Goal: Task Accomplishment & Management: Complete application form

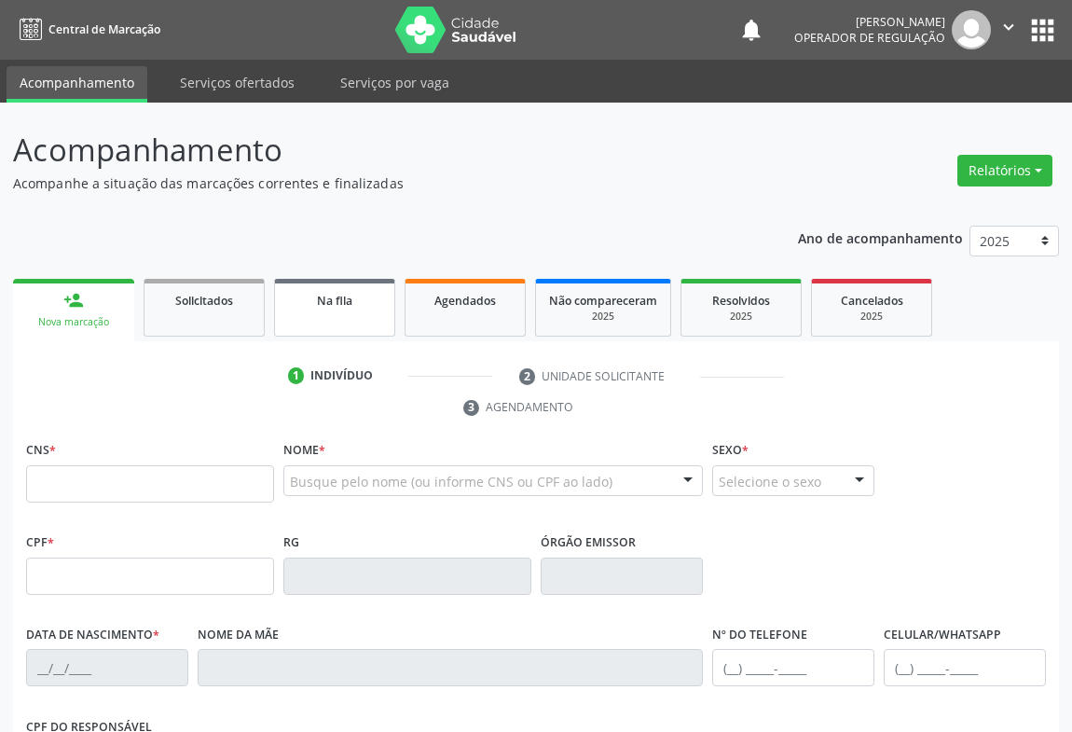
click at [333, 300] on span "Na fila" at bounding box center [334, 301] width 35 height 16
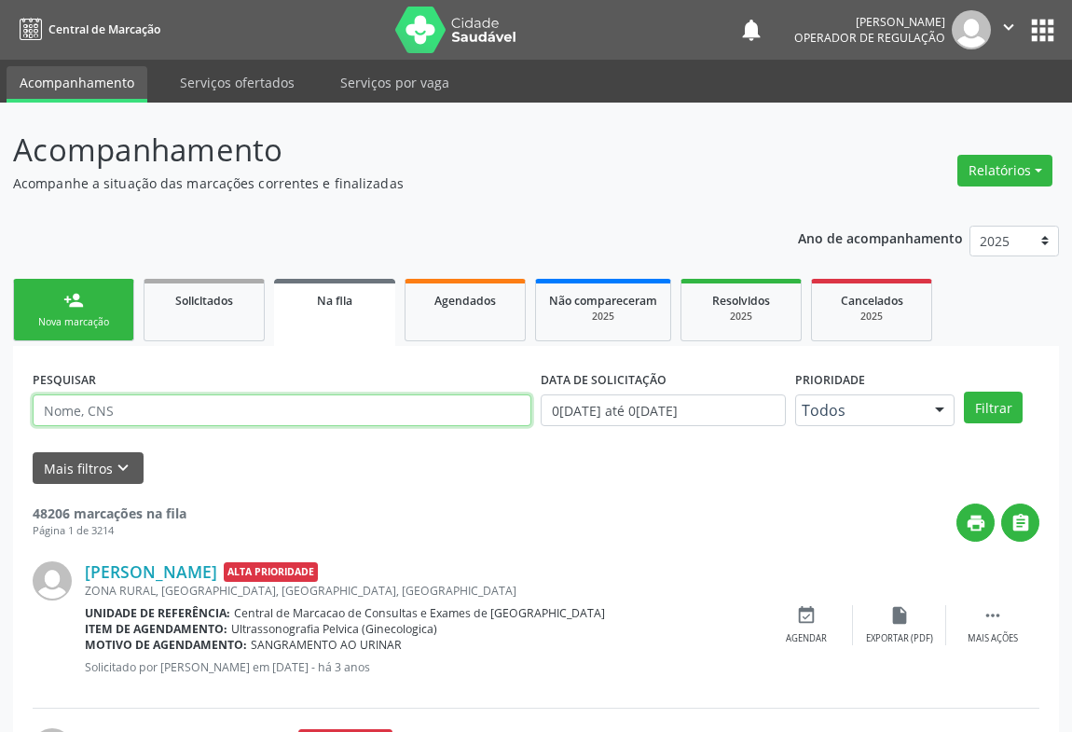
click at [233, 404] on input "text" at bounding box center [282, 410] width 499 height 32
type input "704103125023072"
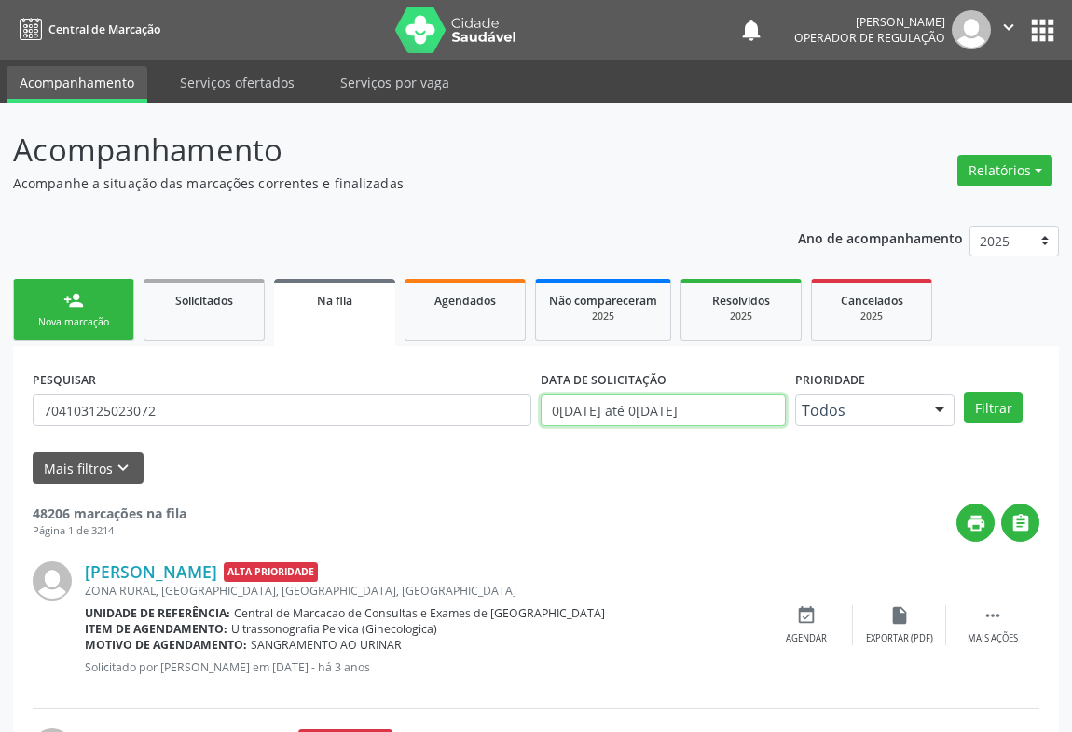
click at [736, 407] on input "0[DATE] até 0[DATE]" at bounding box center [663, 410] width 245 height 32
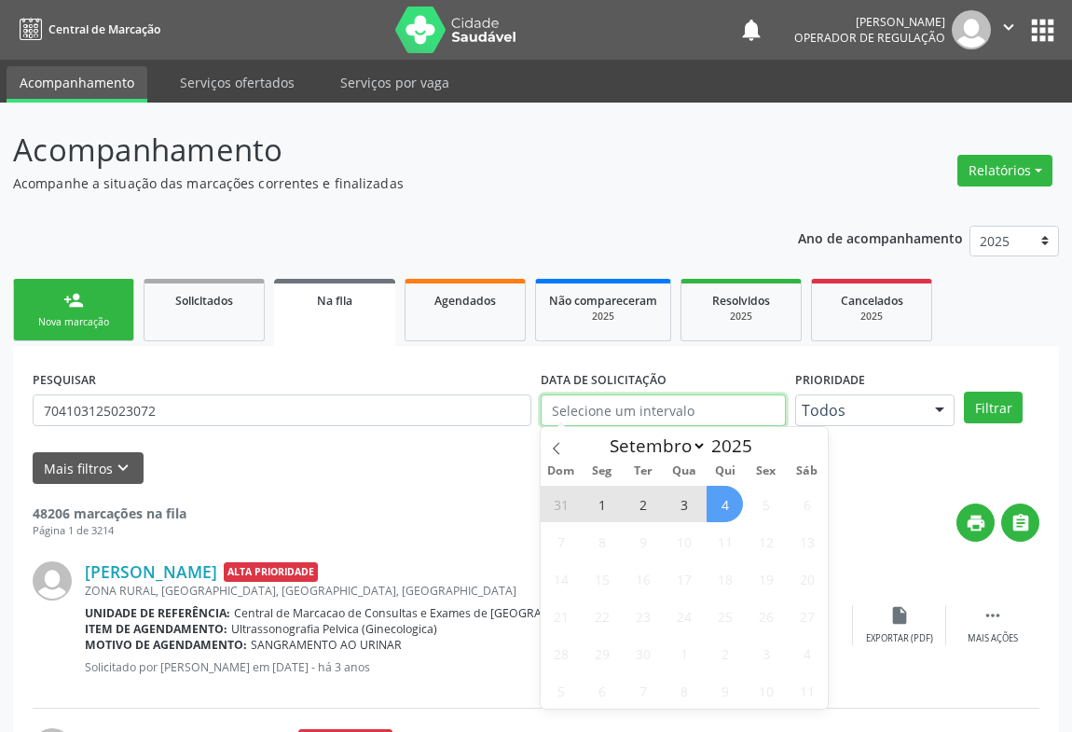
type input "2023"
select select "0"
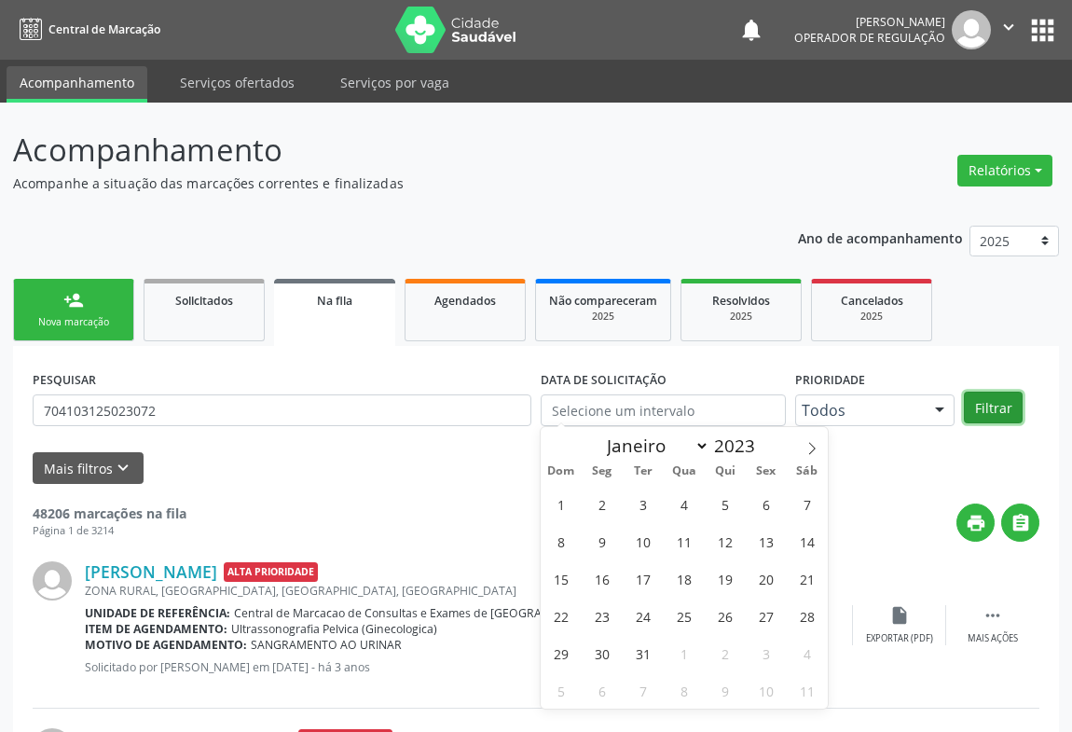
click at [991, 412] on button "Filtrar" at bounding box center [993, 407] width 59 height 32
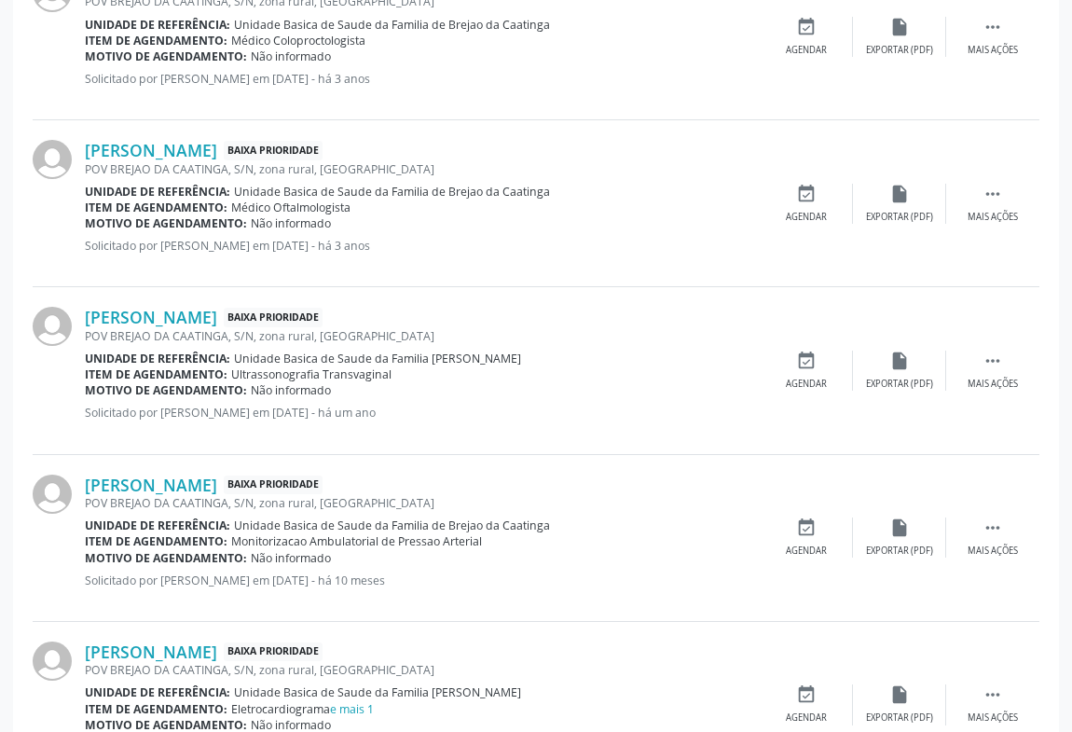
scroll to position [858, 0]
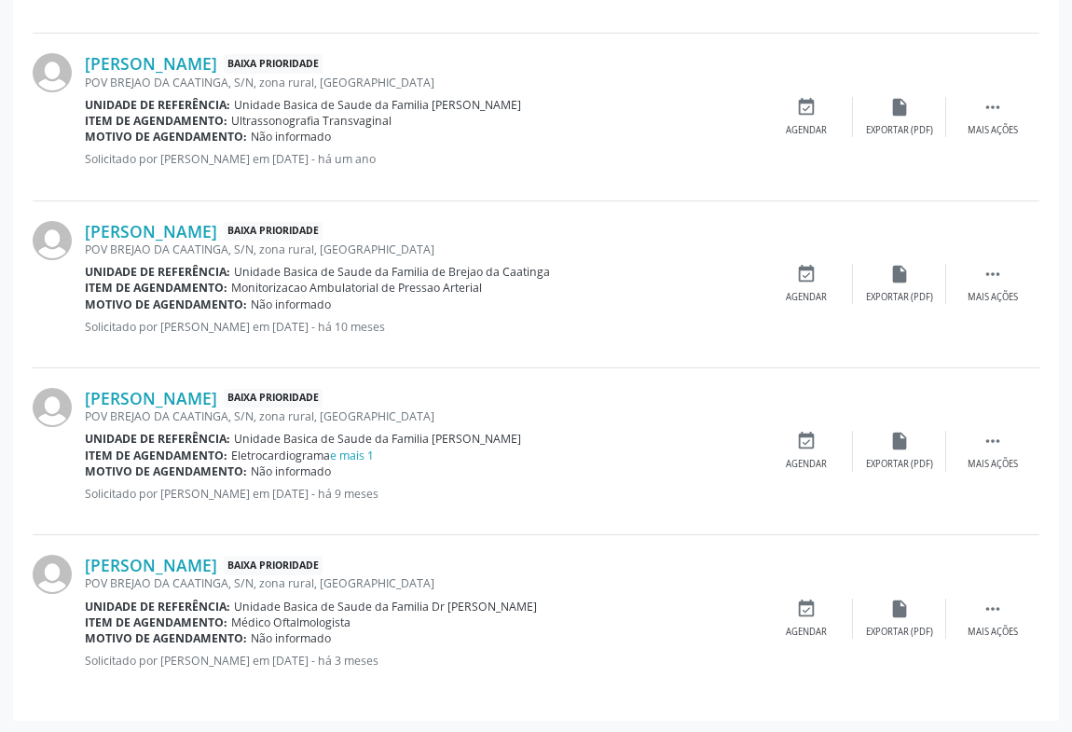
click at [207, 241] on div "POV BREJAO DA CAATINGA, S/N, zona rural, [GEOGRAPHIC_DATA]" at bounding box center [422, 249] width 675 height 16
click at [211, 227] on link "[PERSON_NAME]" at bounding box center [151, 231] width 132 height 21
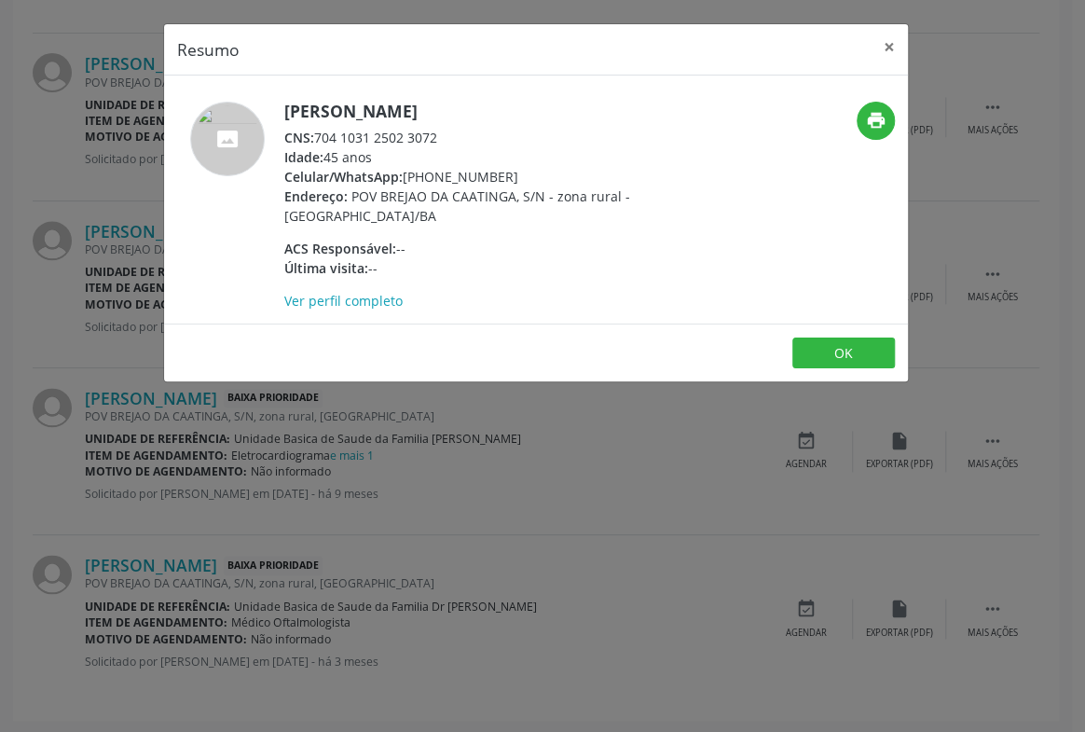
drag, startPoint x: 438, startPoint y: 141, endPoint x: 319, endPoint y: 141, distance: 119.3
click at [319, 141] on div "CNS: 704 1031 2502 3072" at bounding box center [465, 138] width 363 height 20
copy div "704 1031 2502 3072"
click at [208, 186] on div at bounding box center [227, 206] width 101 height 209
click at [78, 171] on div "Resumo × [PERSON_NAME] CNS: 704 1031 2502 3072 Idade: 45 anos Celular/WhatsApp:…" at bounding box center [542, 366] width 1085 height 732
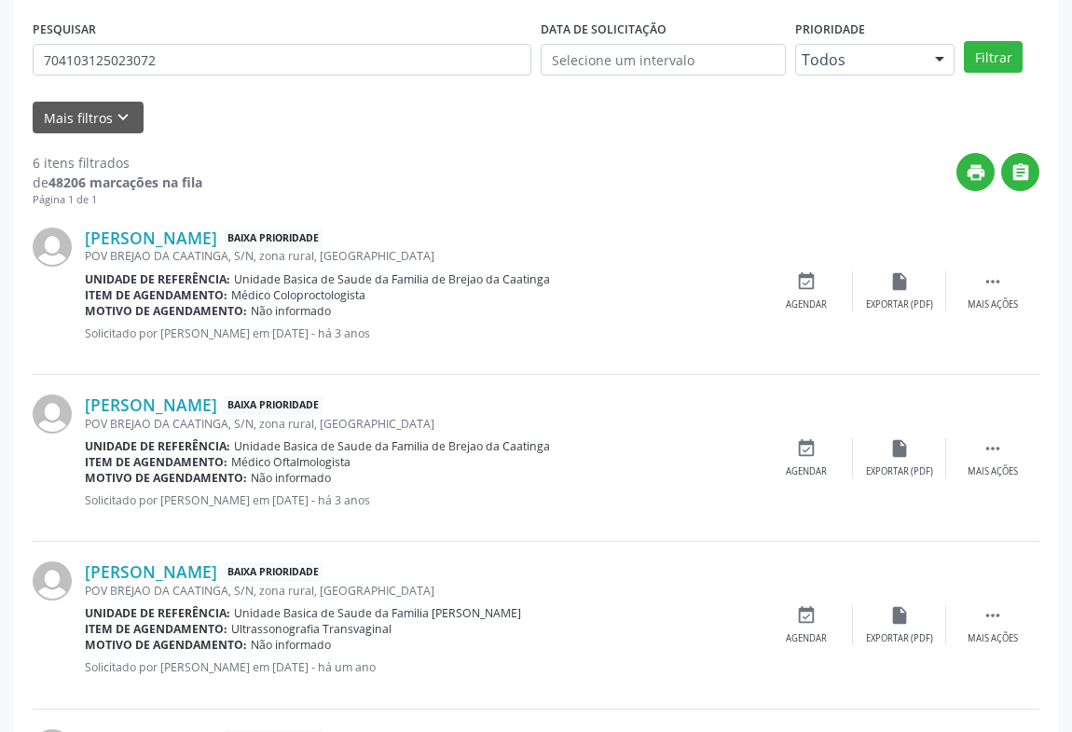
scroll to position [0, 0]
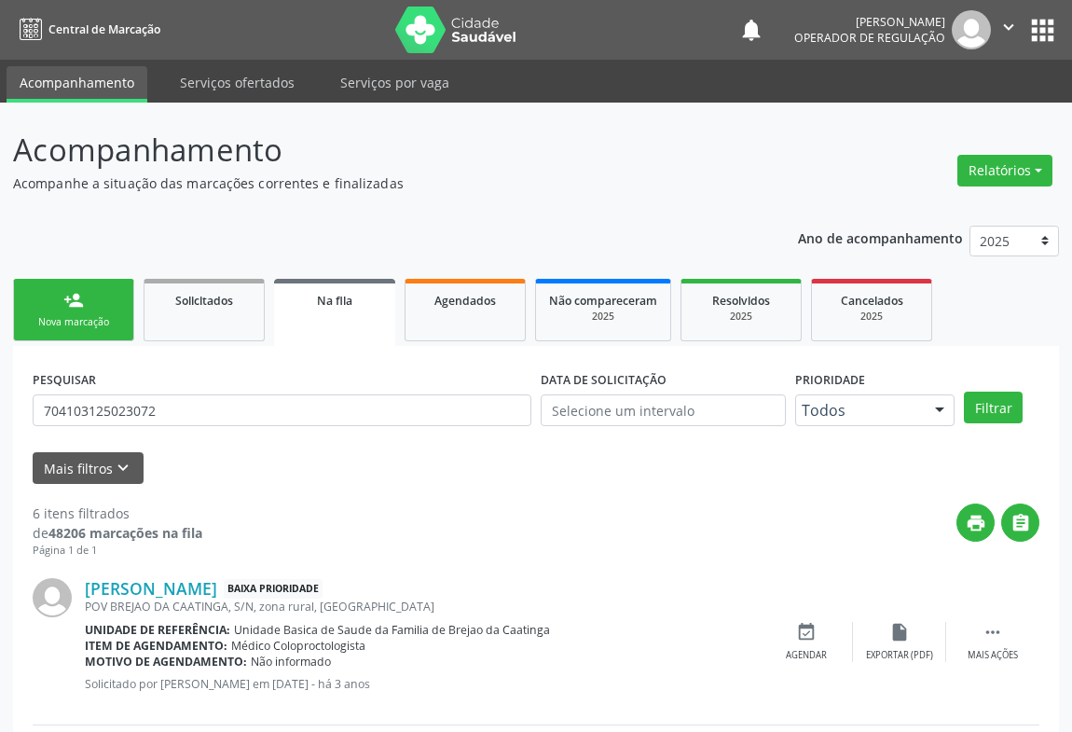
click at [75, 294] on div "person_add" at bounding box center [73, 300] width 21 height 21
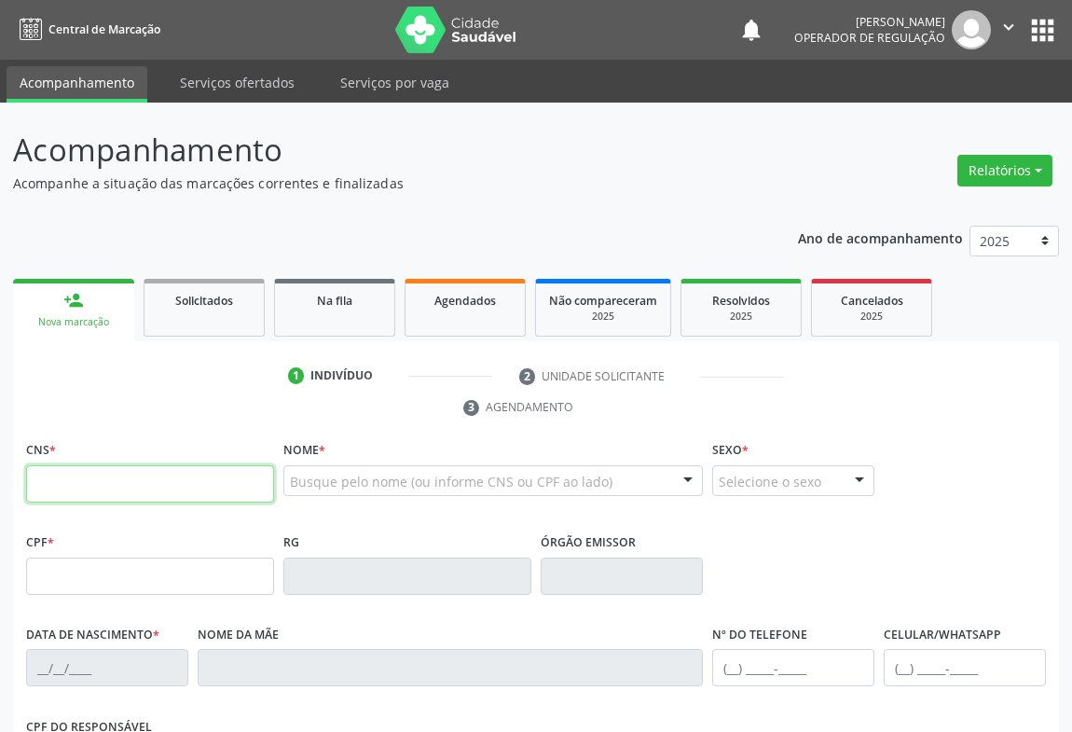
click at [137, 483] on input "text" at bounding box center [150, 483] width 248 height 37
paste input "704 1031 2502 3072"
type input "704 1031 2502 3072"
type input "1308721218"
type input "[DATE]"
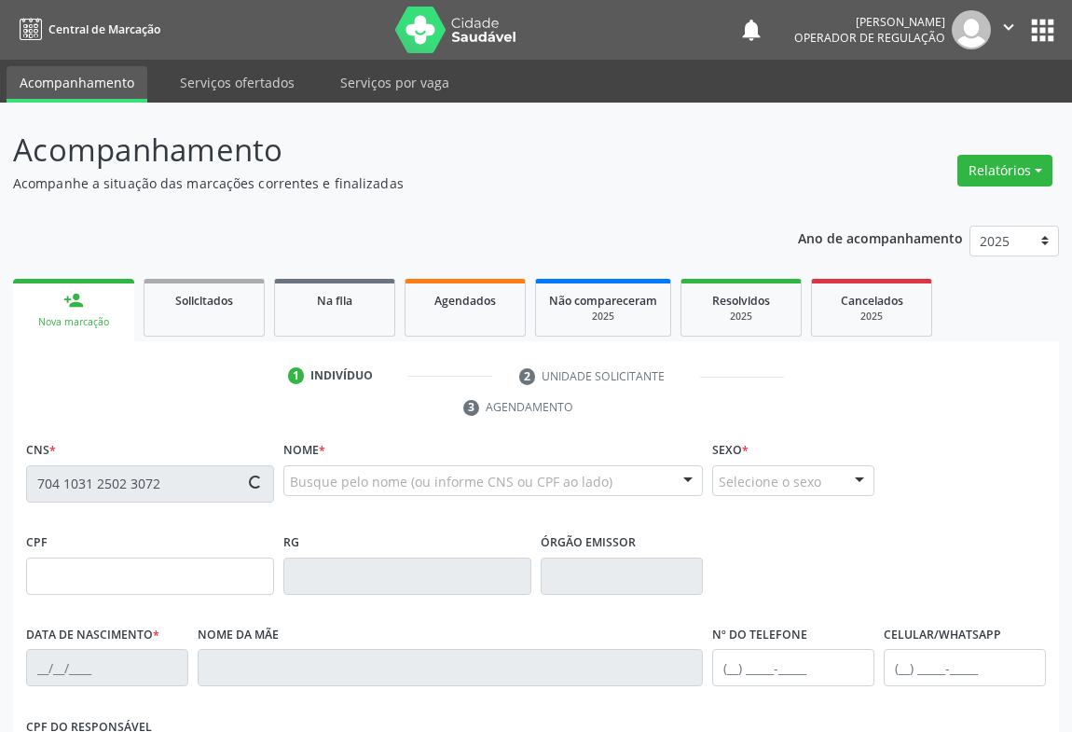
type input "[PHONE_NUMBER]"
type input "031.978.815-67"
type input "S/N"
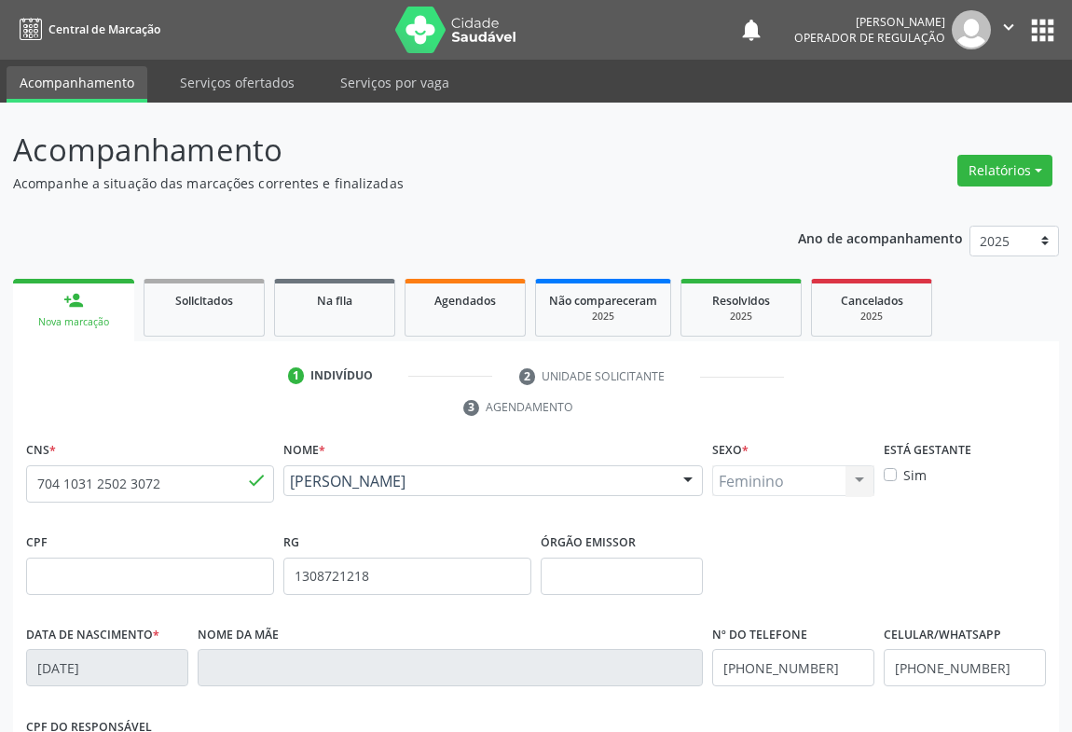
scroll to position [308, 0]
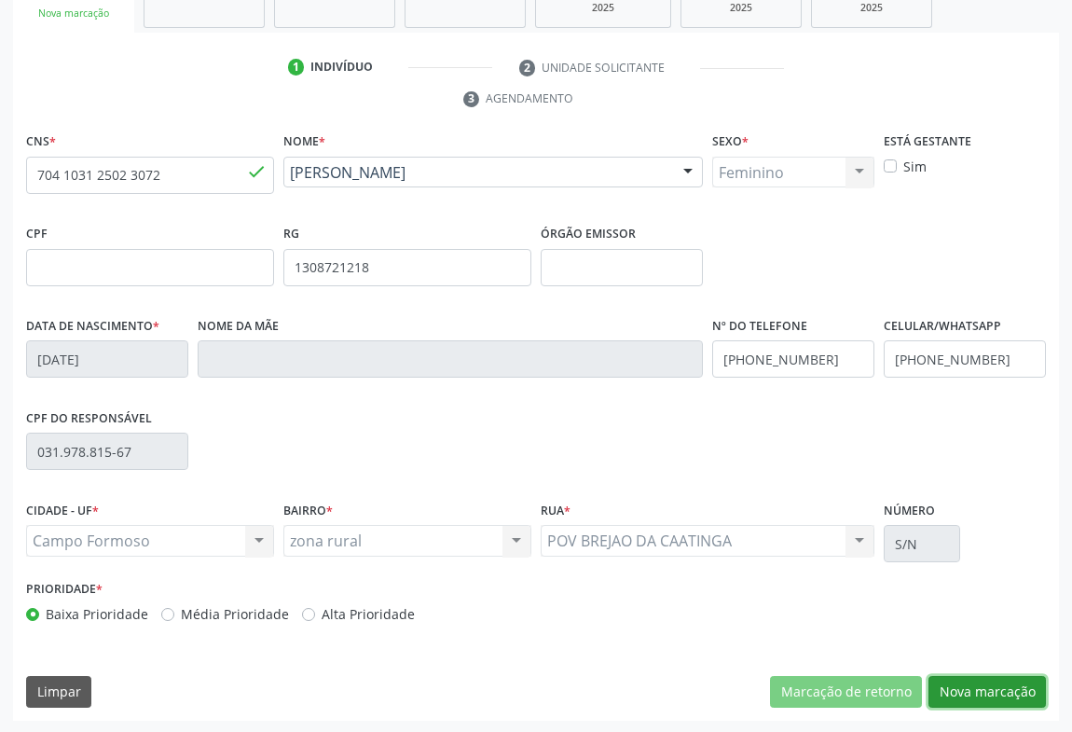
click at [965, 680] on button "Nova marcação" at bounding box center [986, 692] width 117 height 32
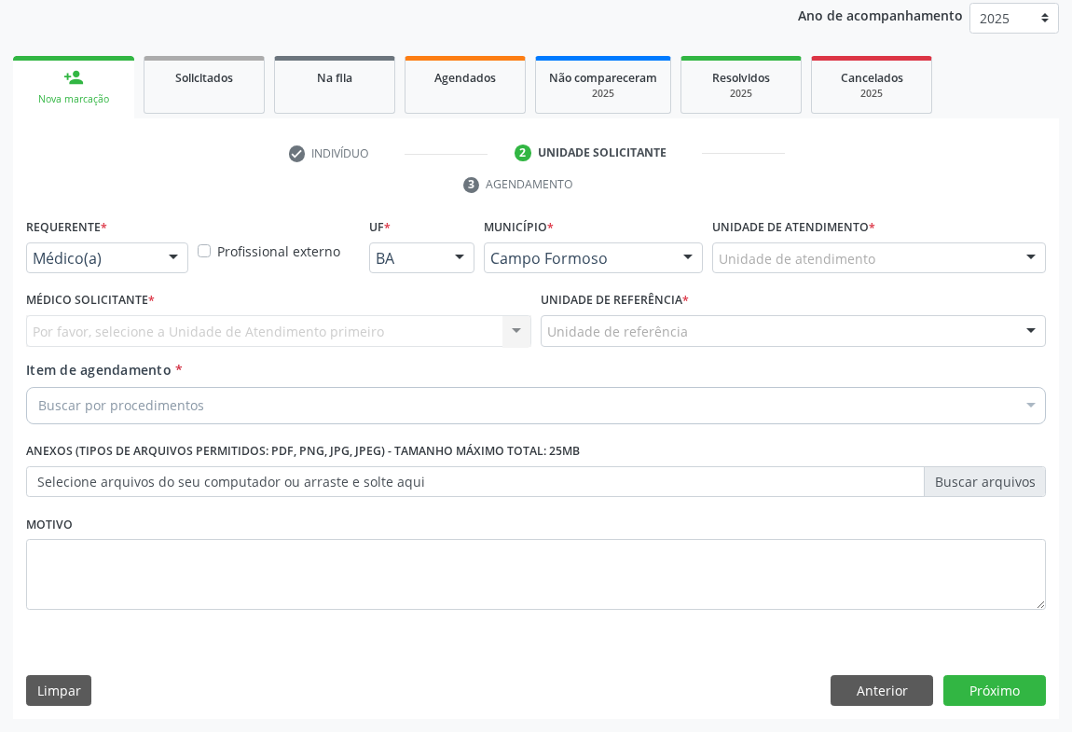
scroll to position [222, 0]
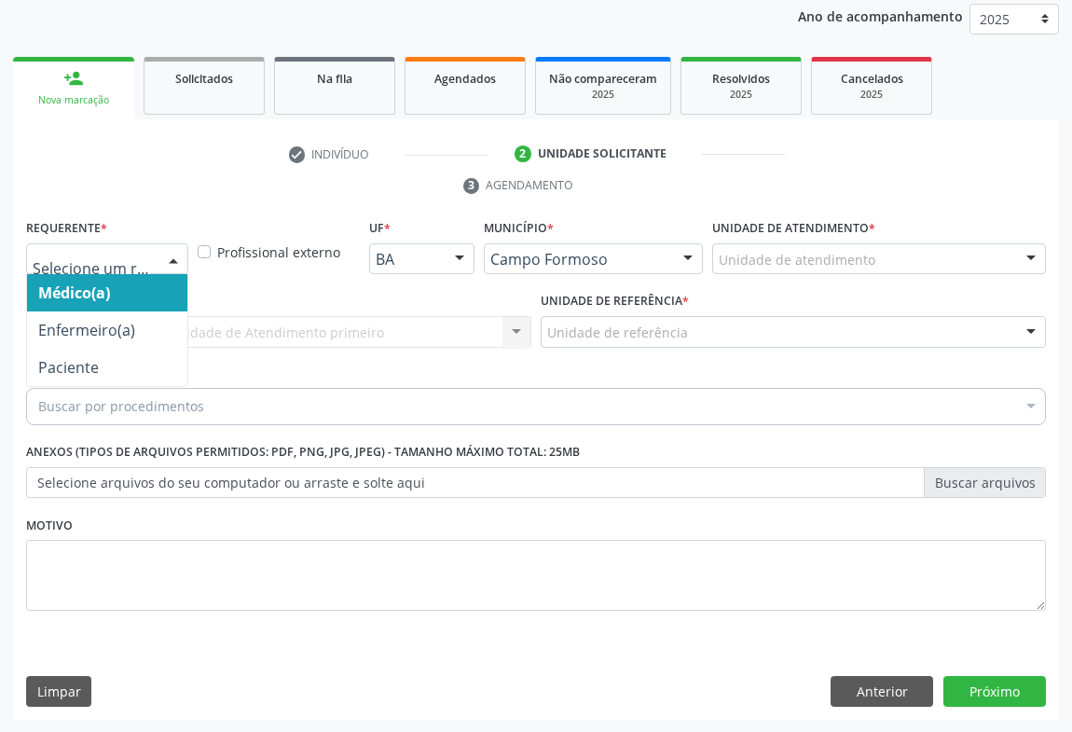
drag, startPoint x: 126, startPoint y: 252, endPoint x: 106, endPoint y: 313, distance: 64.5
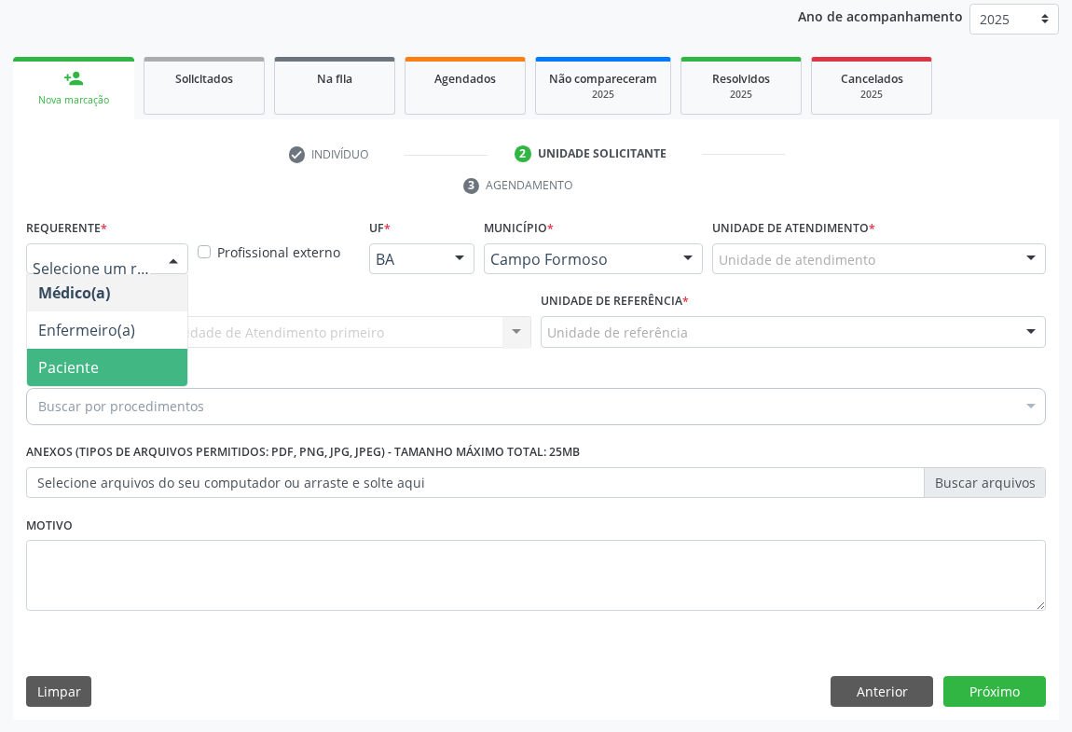
click at [75, 364] on span "Paciente" at bounding box center [68, 367] width 61 height 21
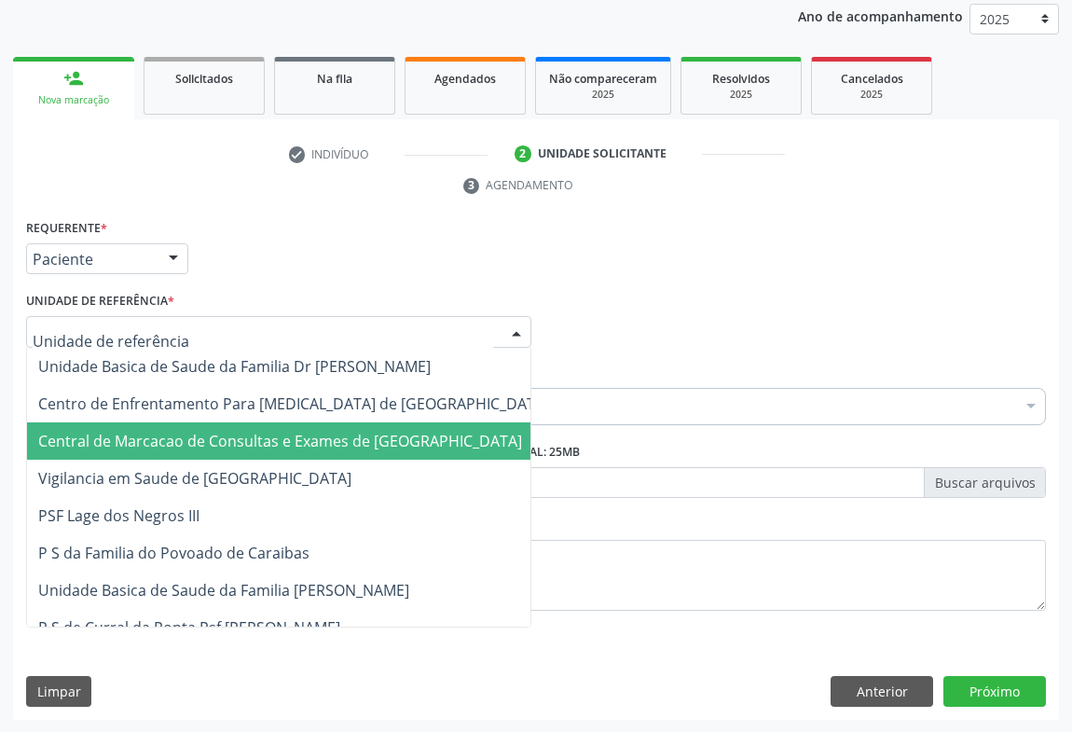
click at [166, 440] on span "Central de Marcacao de Consultas e Exames de [GEOGRAPHIC_DATA]" at bounding box center [280, 441] width 484 height 21
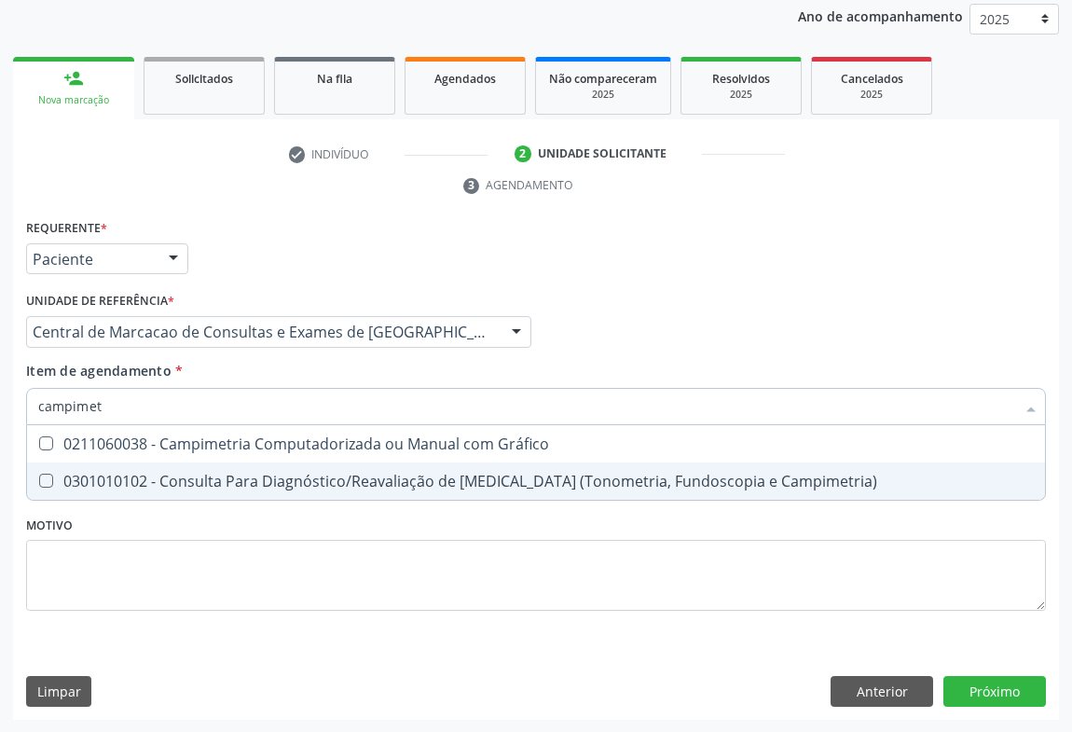
type input "campimetr"
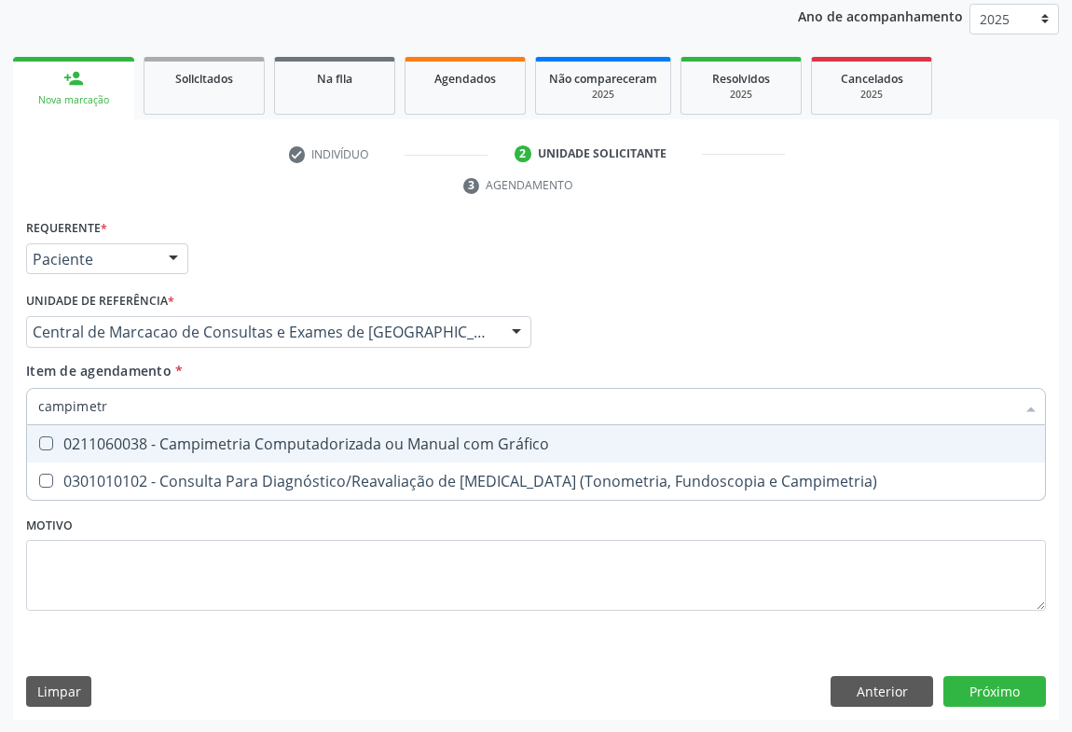
click at [385, 453] on span "0211060038 - Campimetria Computadorizada ou Manual com Gráfico" at bounding box center [536, 443] width 1018 height 37
checkbox Gráfico "true"
click at [177, 398] on input "campimetr" at bounding box center [526, 406] width 977 height 37
type input "a"
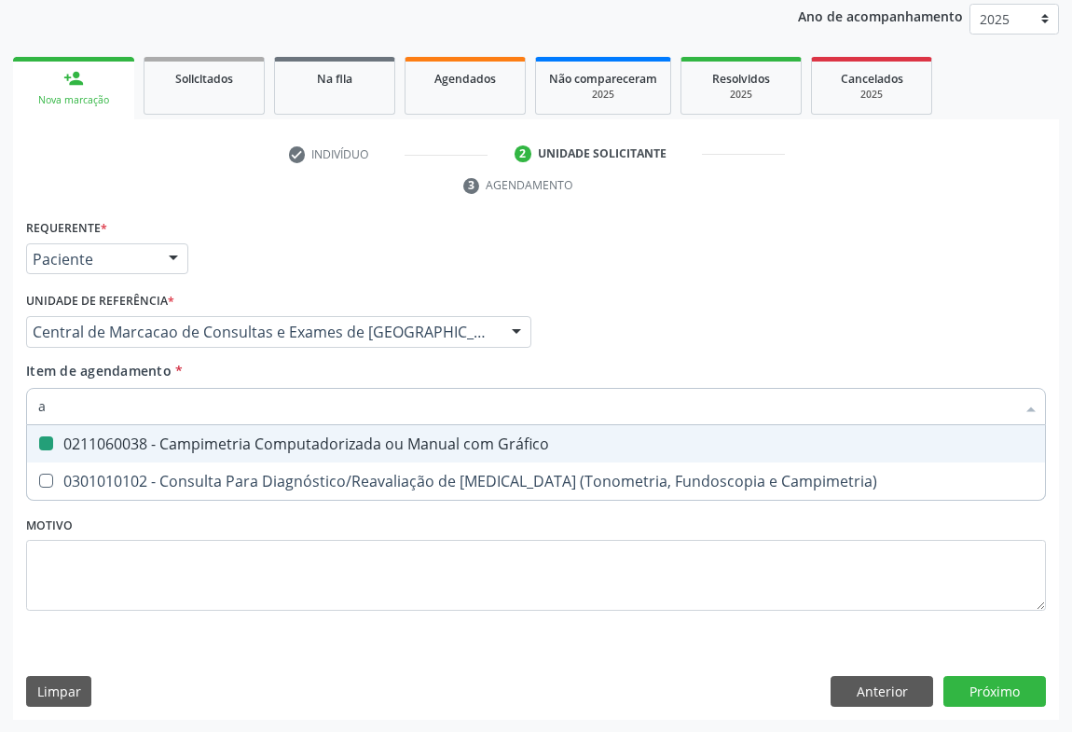
checkbox Gráfico "false"
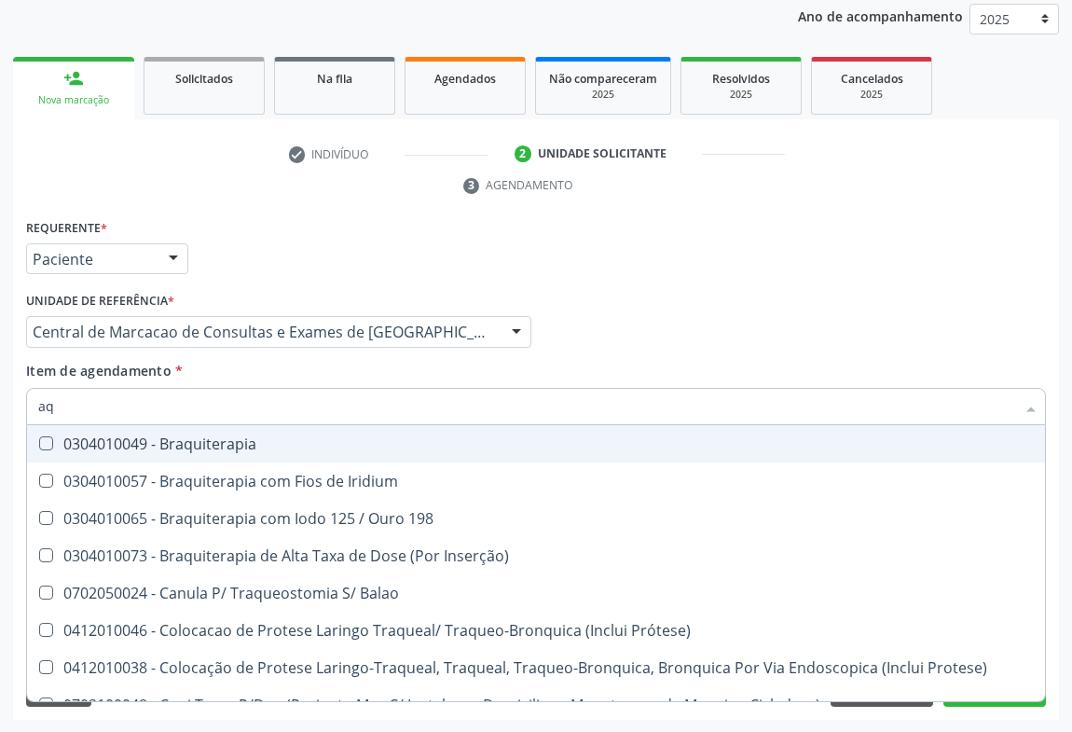
type input "a"
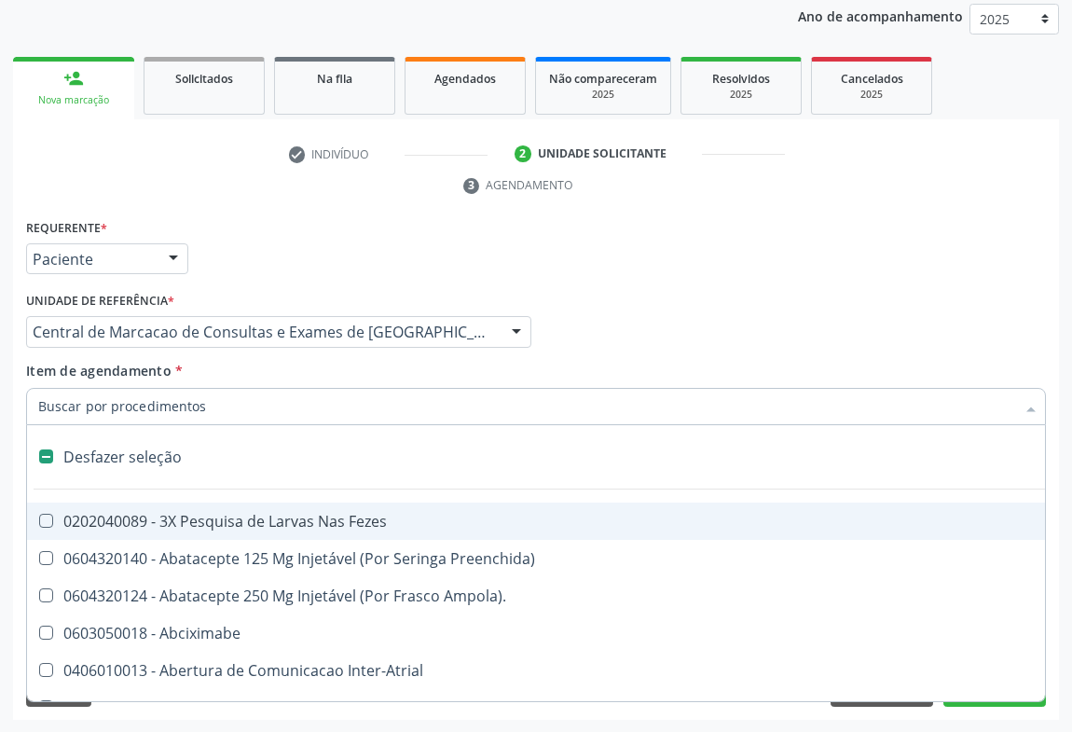
type input "a"
type input "p"
checkbox \(Unilateral\) "true"
checkbox Gráfico "false"
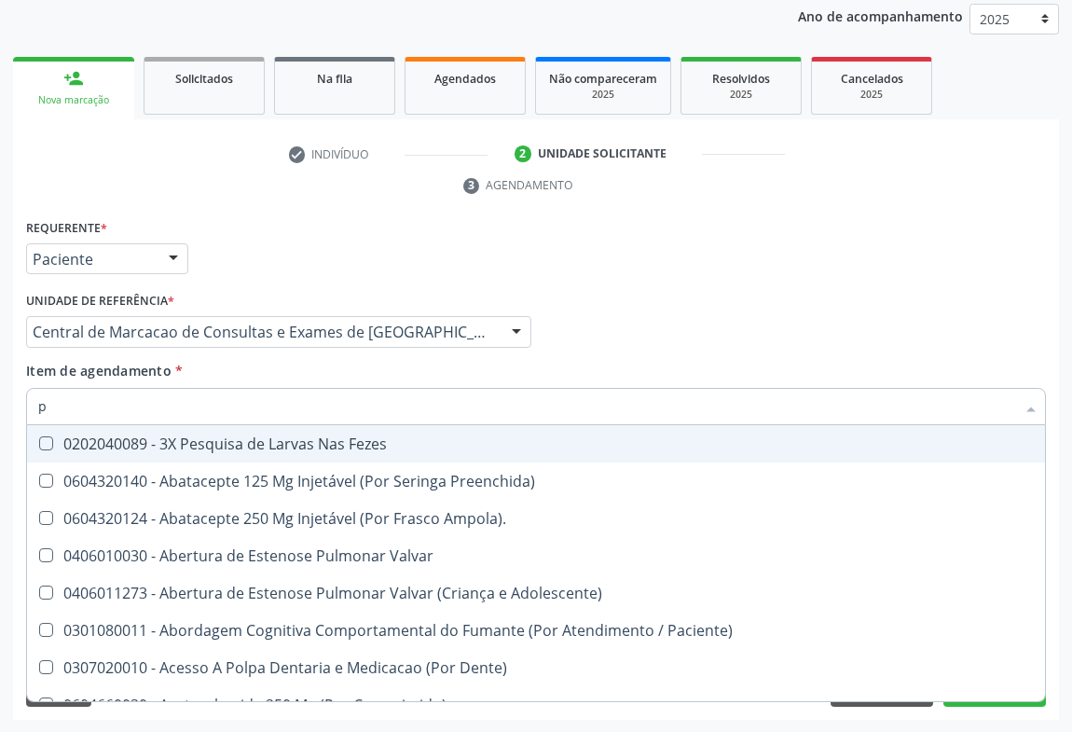
type input "pa"
checkbox Gráfico "false"
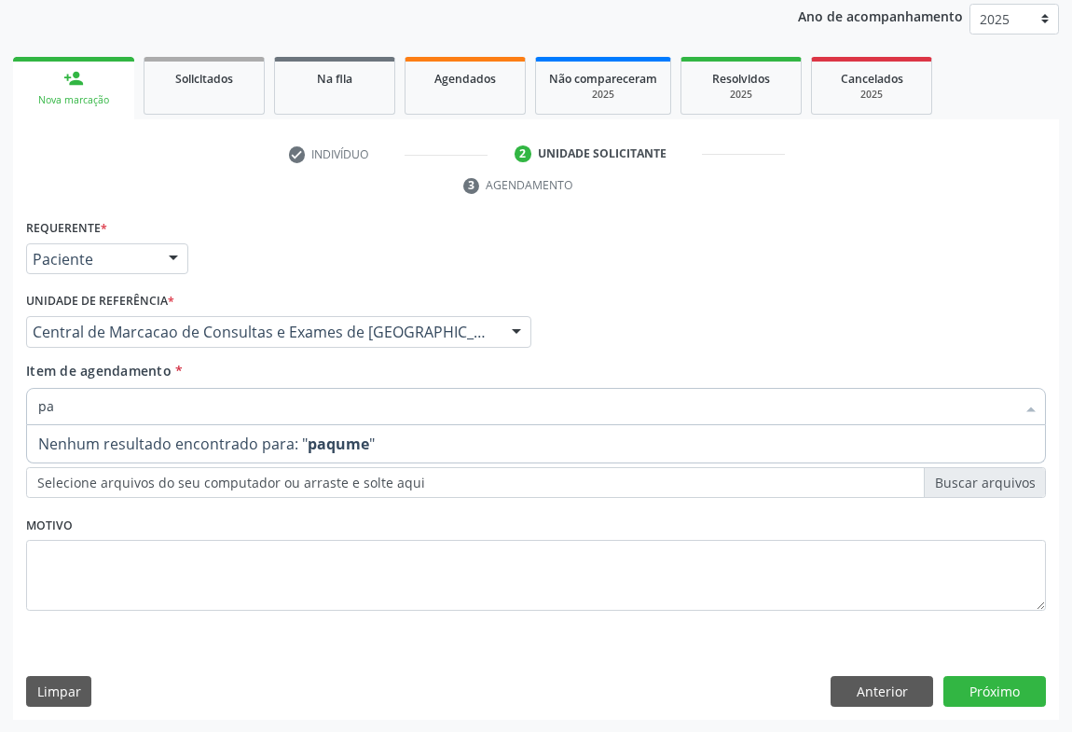
type input "p"
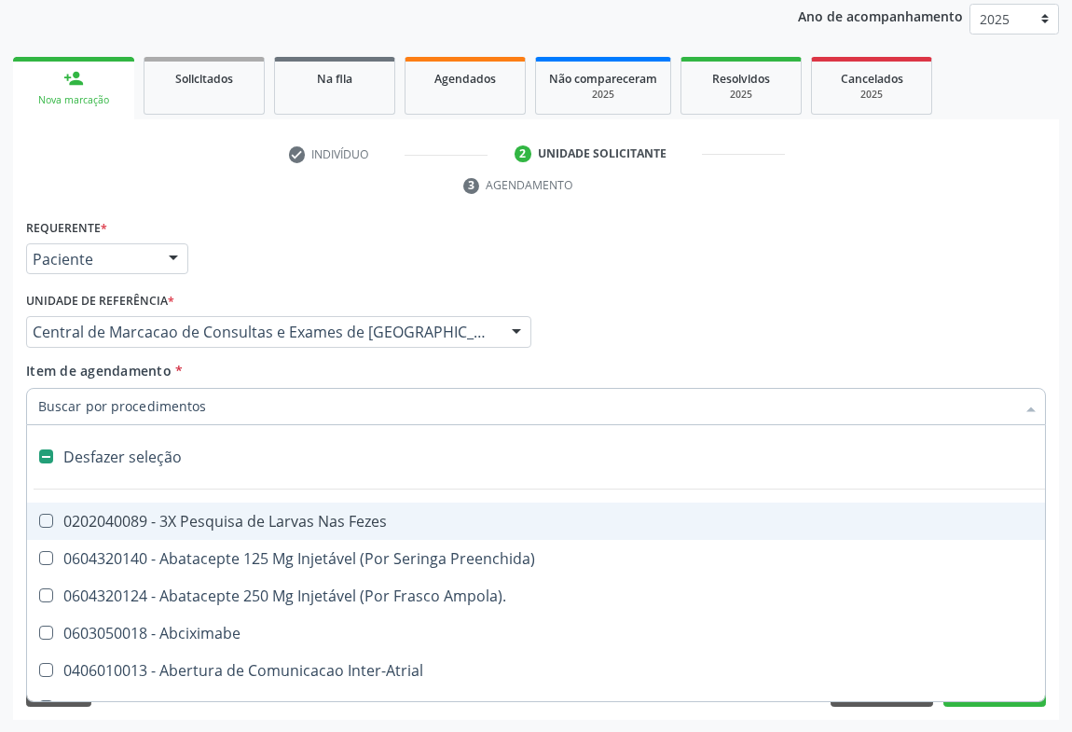
type input "p"
checkbox \(Unilateral\) "true"
checkbox Gráfico "false"
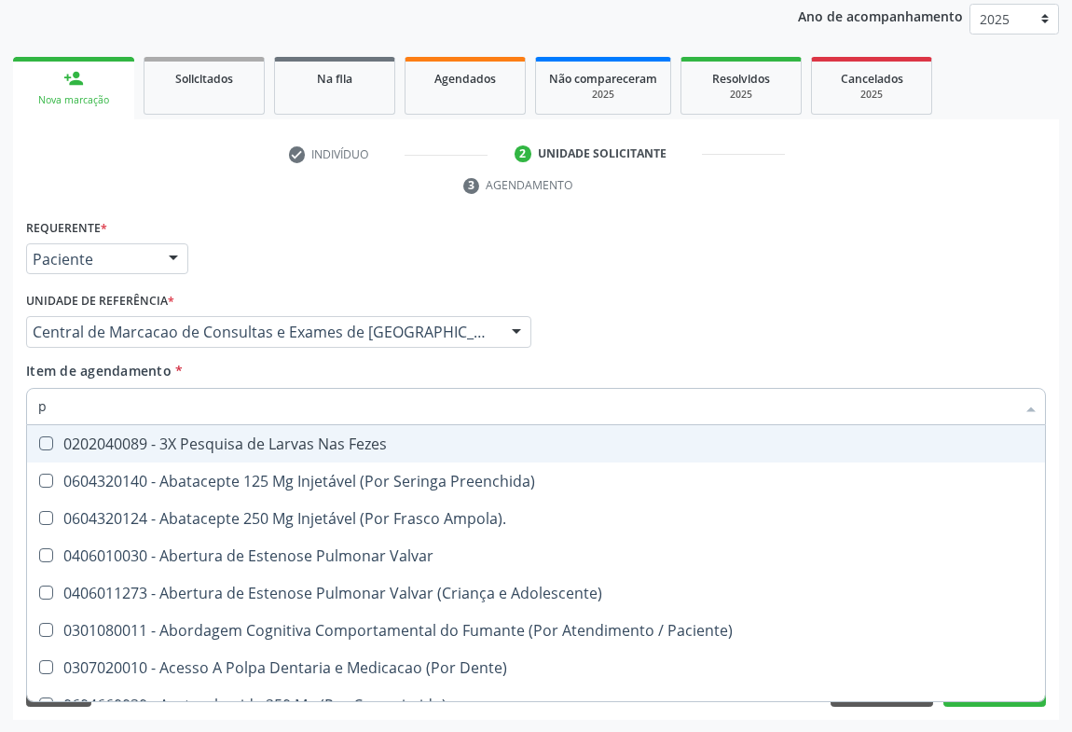
type input "pa"
checkbox Gráfico "false"
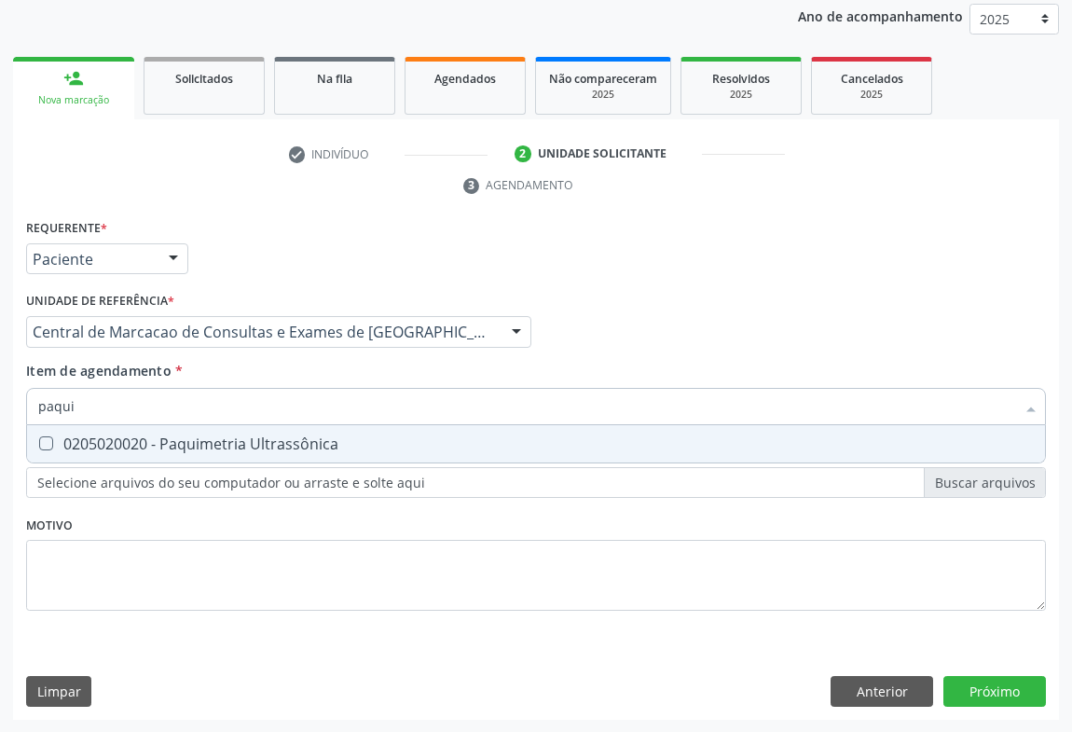
type input "paquim"
click at [316, 448] on div "0205020020 - Paquimetria Ultrassônica" at bounding box center [535, 443] width 995 height 15
checkbox Ultrassônica "true"
click at [1011, 695] on div "Requerente * Paciente Médico(a) Enfermeiro(a) Paciente Nenhum resultado encontr…" at bounding box center [536, 467] width 1046 height 506
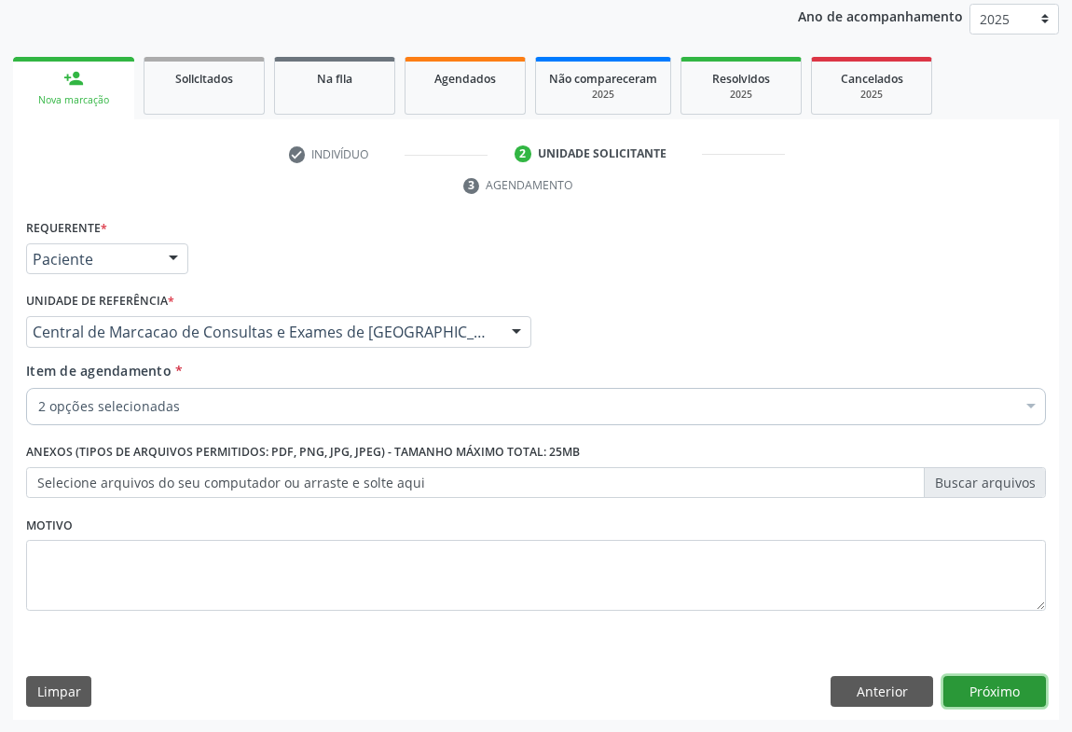
click at [990, 692] on button "Próximo" at bounding box center [994, 692] width 103 height 32
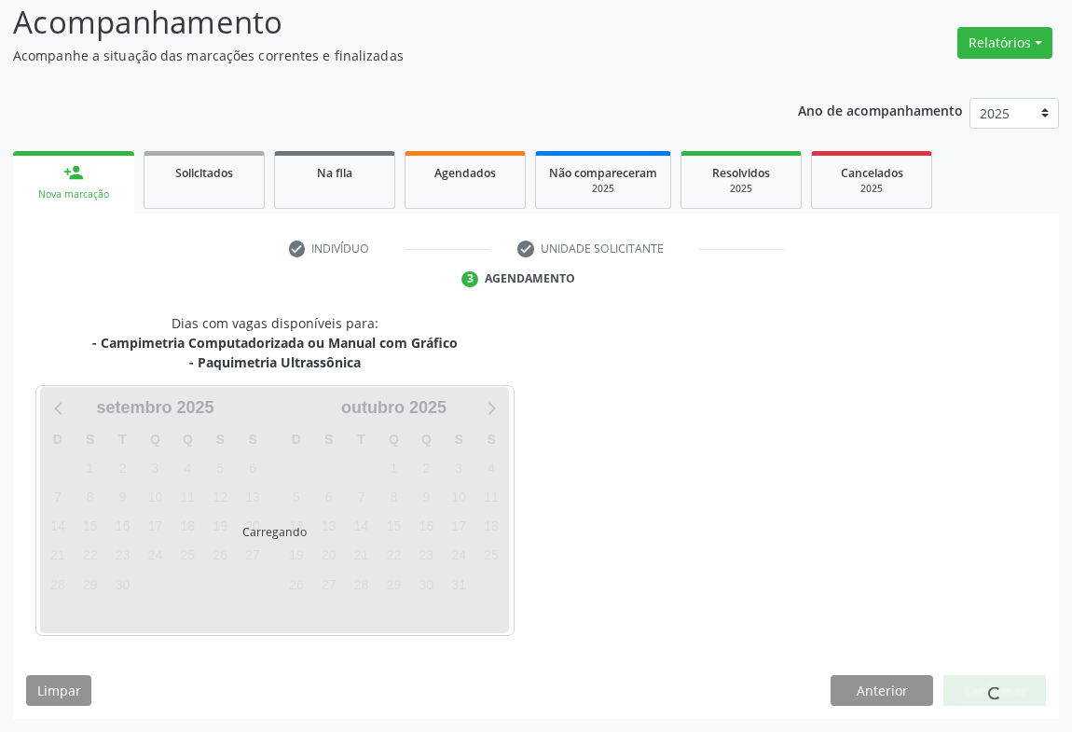
scroll to position [182, 0]
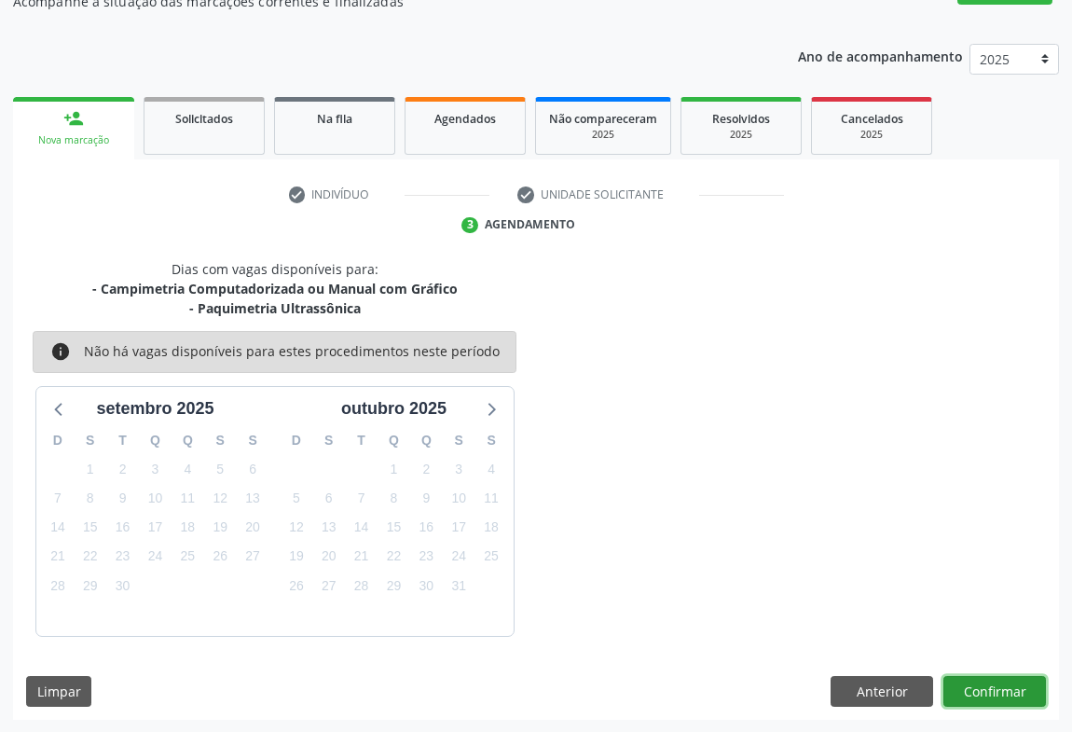
click at [953, 684] on button "Confirmar" at bounding box center [994, 692] width 103 height 32
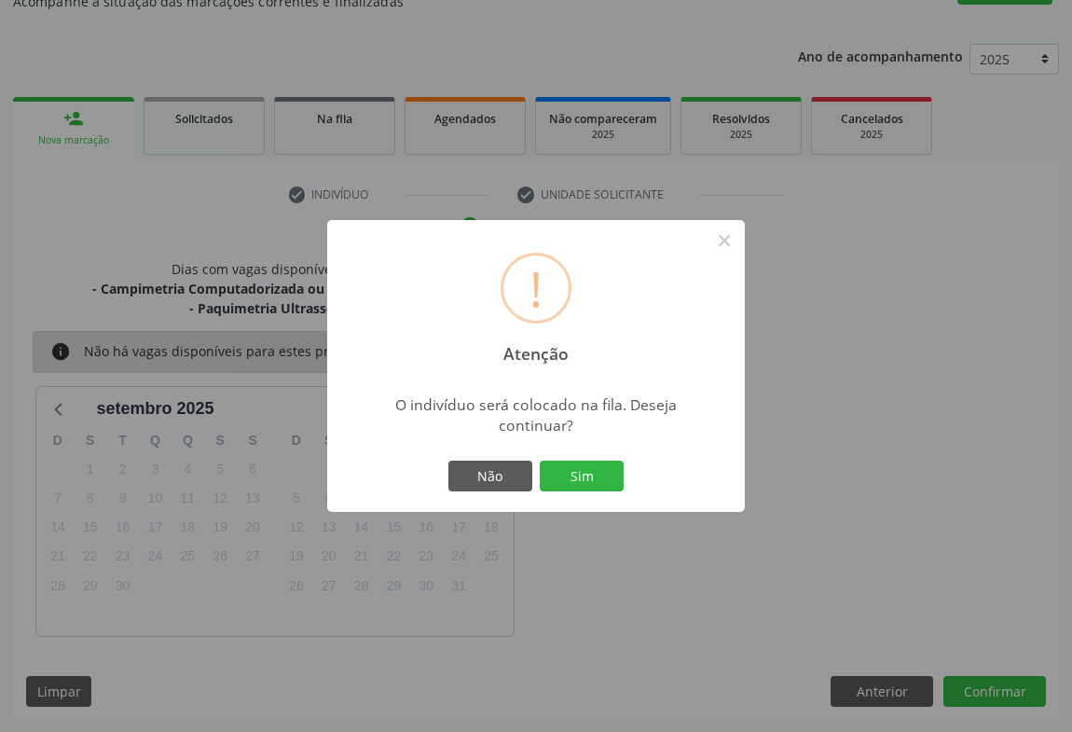
click at [540, 460] on button "Sim" at bounding box center [582, 476] width 84 height 32
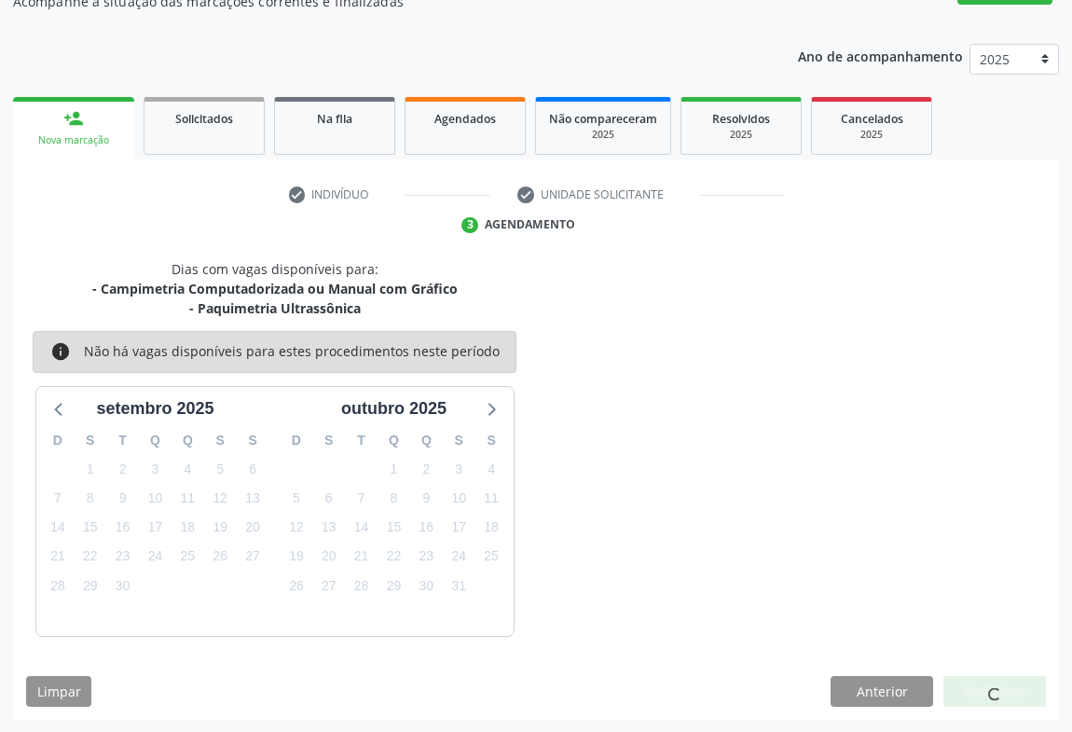
scroll to position [0, 0]
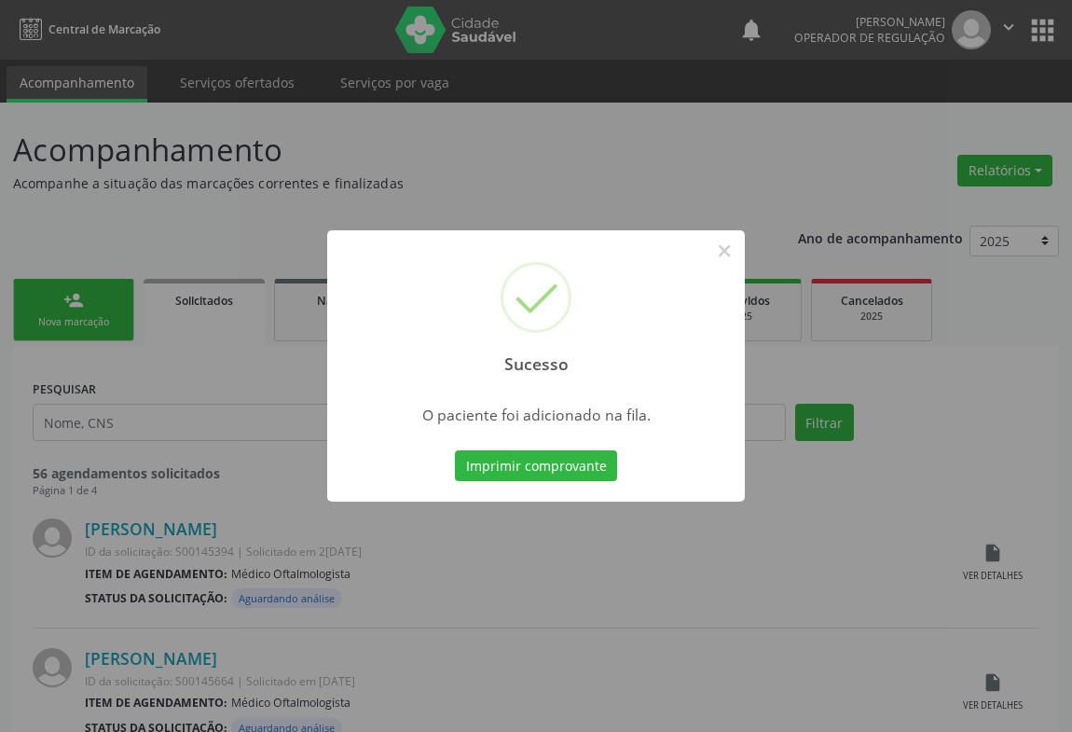
click at [455, 450] on button "Imprimir comprovante" at bounding box center [536, 466] width 162 height 32
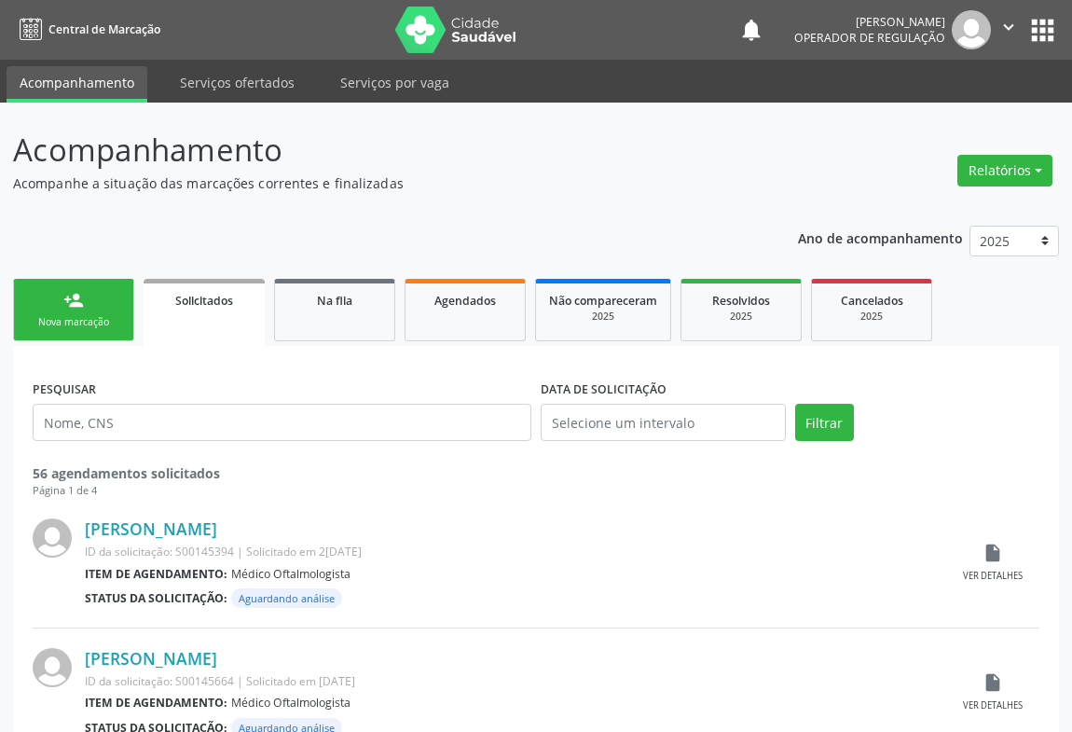
click at [100, 312] on link "person_add Nova marcação" at bounding box center [73, 310] width 121 height 62
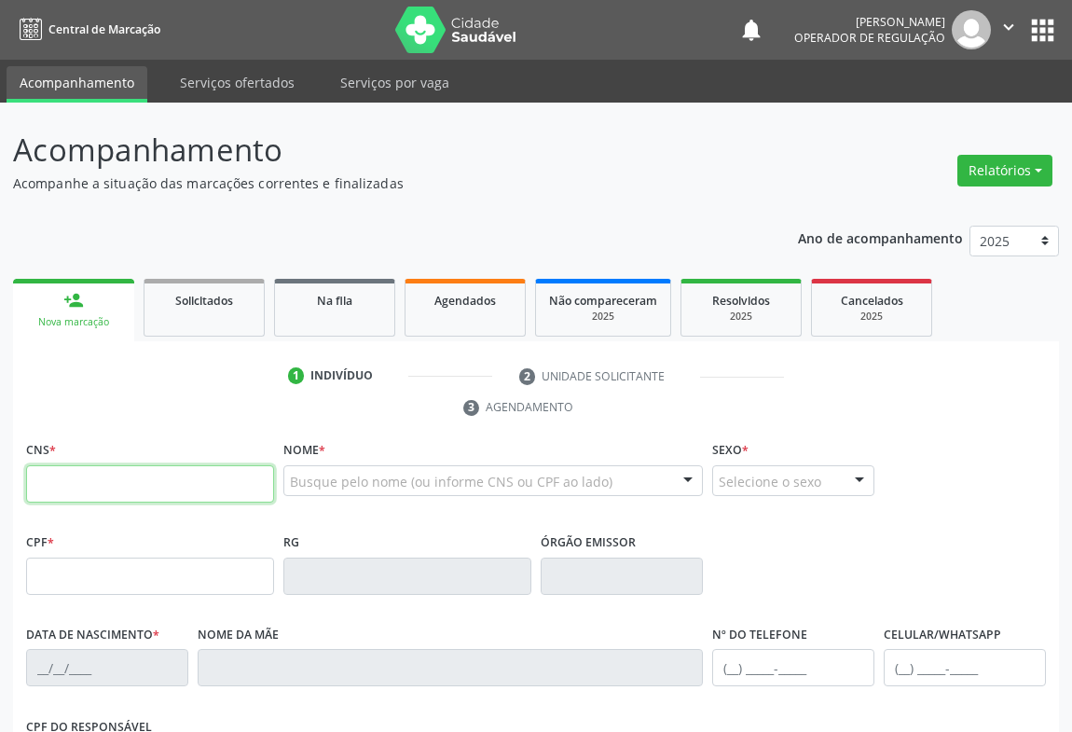
click at [110, 479] on input "text" at bounding box center [150, 483] width 248 height 37
type input "700 4064 0544 7546"
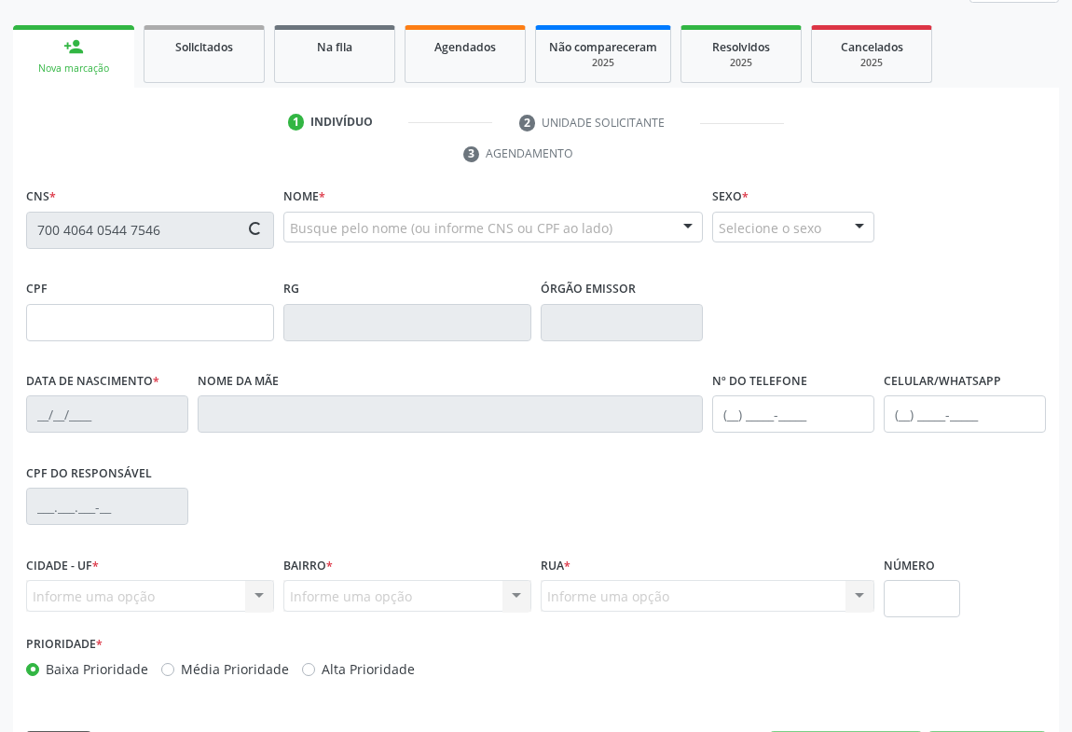
scroll to position [308, 0]
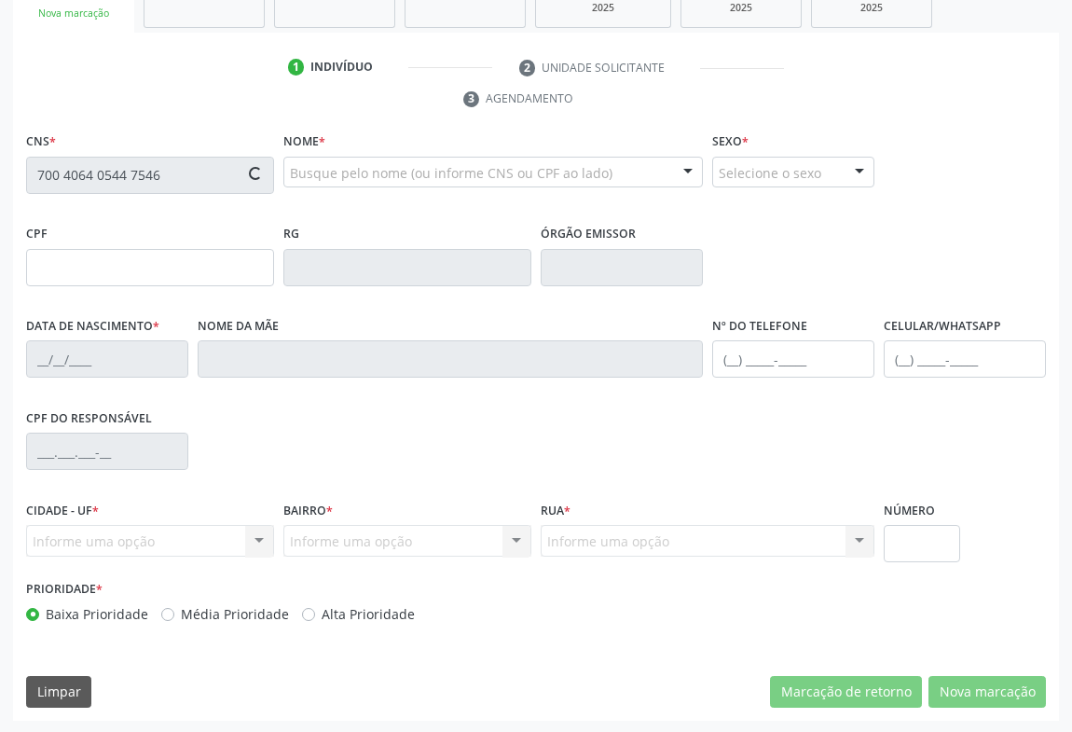
type input "29[DATE]"
type input "[PERSON_NAME] Virginio"
type input "[PHONE_NUMBER]"
type input "S/N"
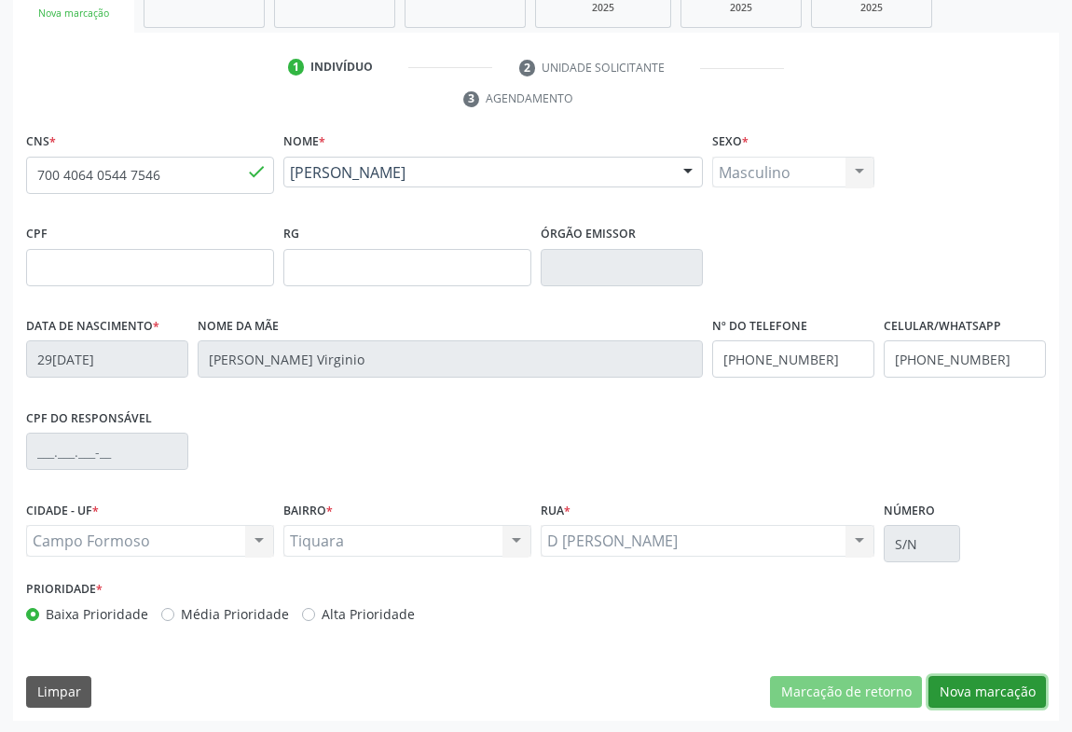
click at [1004, 685] on button "Nova marcação" at bounding box center [986, 692] width 117 height 32
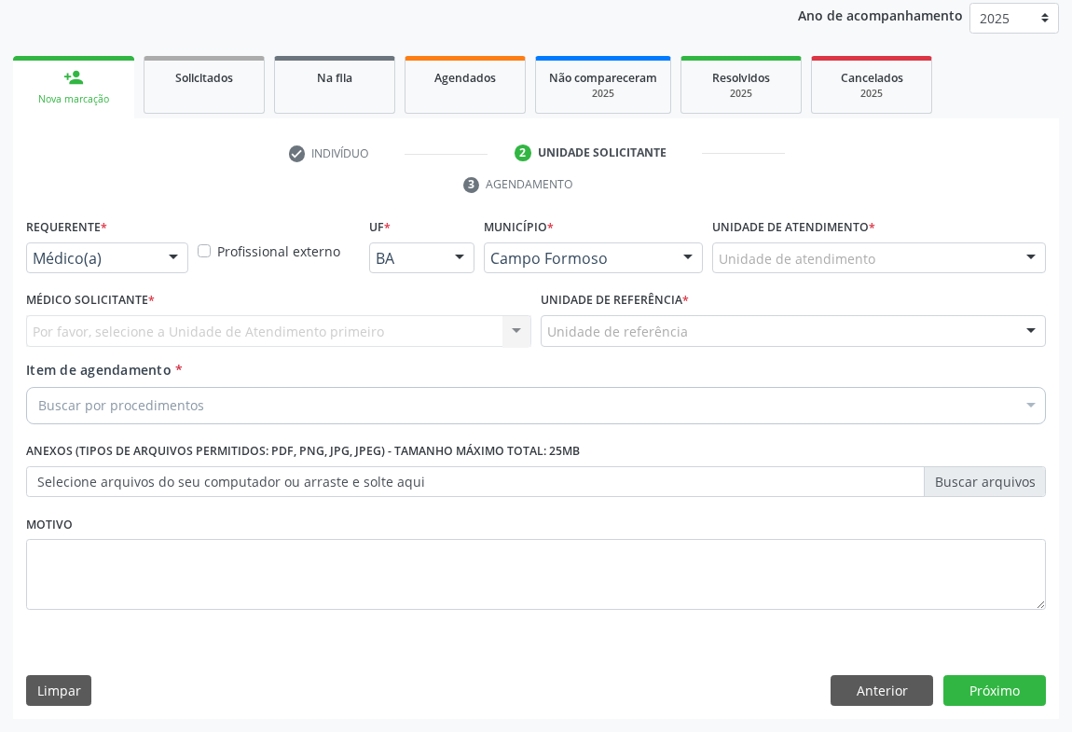
scroll to position [222, 0]
click at [141, 270] on div "Médico(a)" at bounding box center [107, 259] width 162 height 32
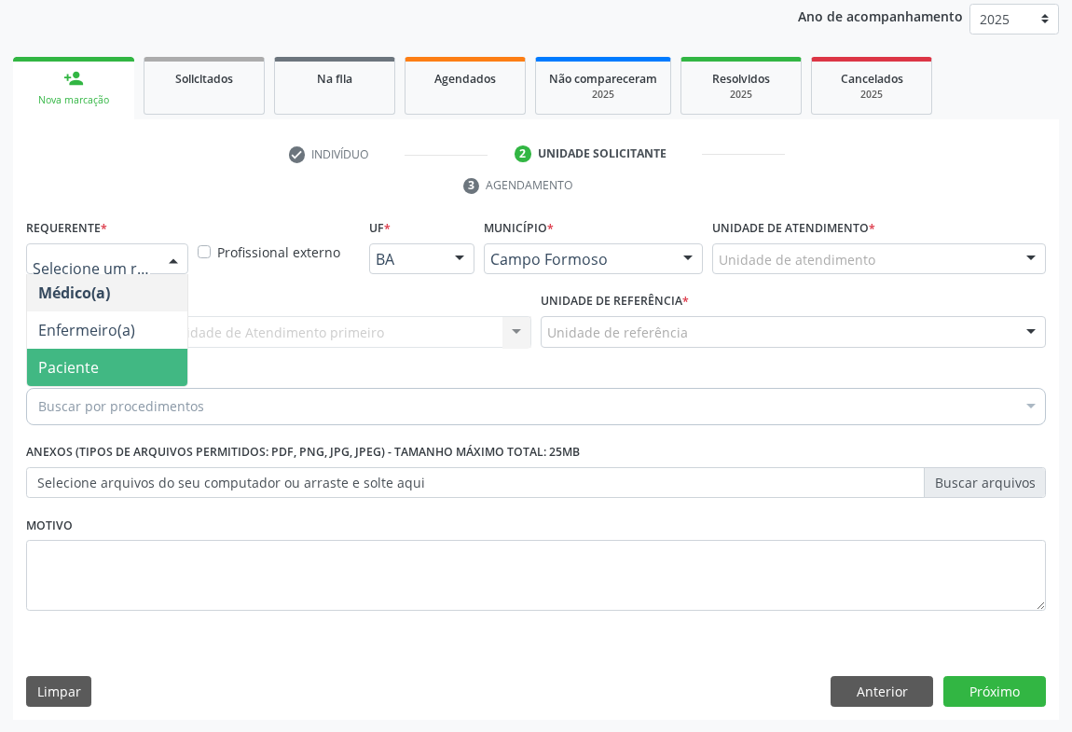
click at [134, 359] on span "Paciente" at bounding box center [107, 367] width 160 height 37
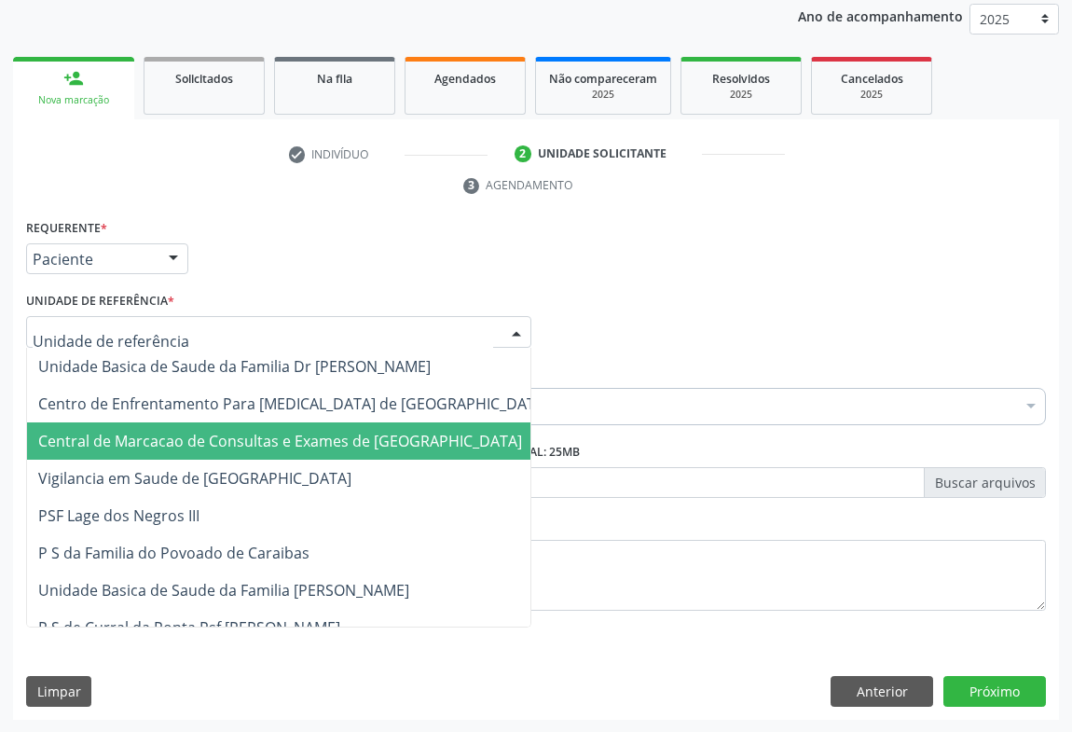
click at [148, 431] on span "Central de Marcacao de Consultas e Exames de [GEOGRAPHIC_DATA]" at bounding box center [280, 441] width 484 height 21
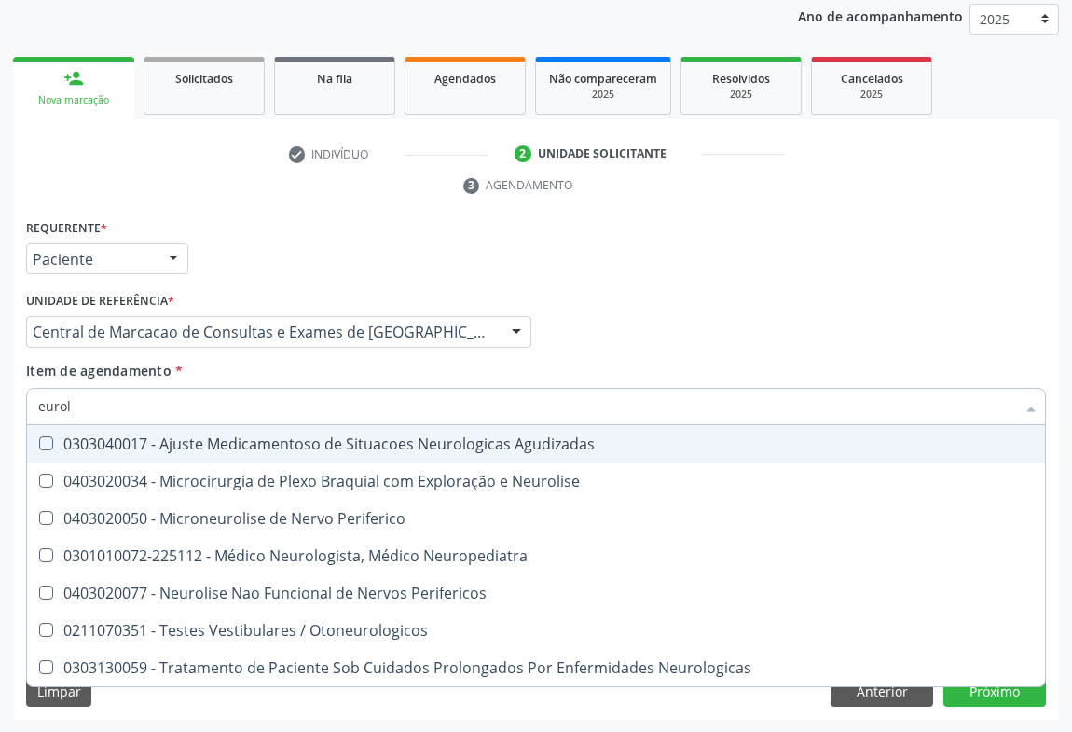
type input "eurolo"
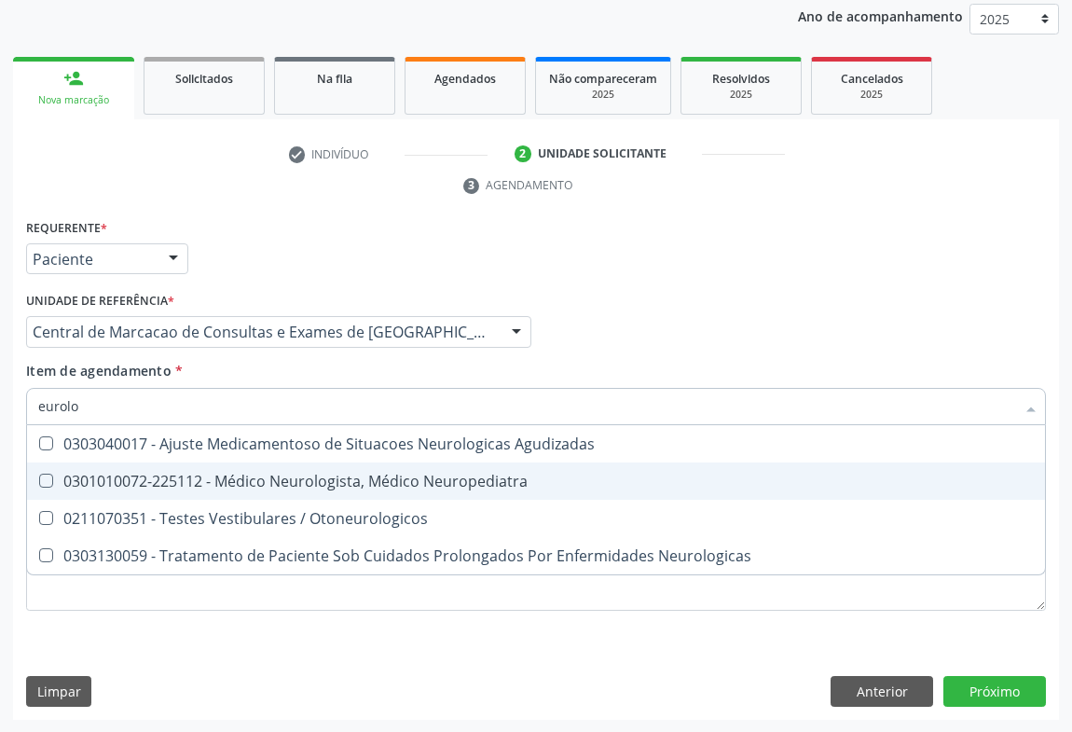
click at [270, 483] on div "0301010072-225112 - Médico Neurologista, Médico Neuropediatra" at bounding box center [535, 480] width 995 height 15
checkbox Neuropediatra "true"
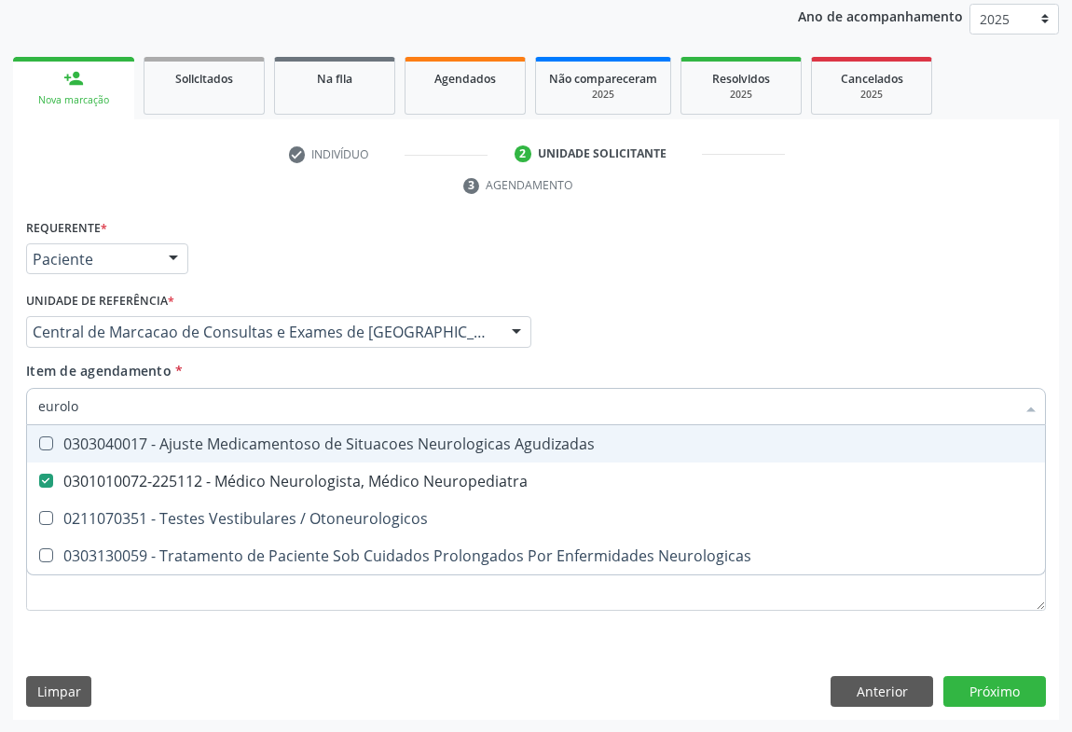
click at [229, 409] on input "eurolo" at bounding box center [526, 406] width 977 height 37
type input "u"
checkbox Neuropediatra "false"
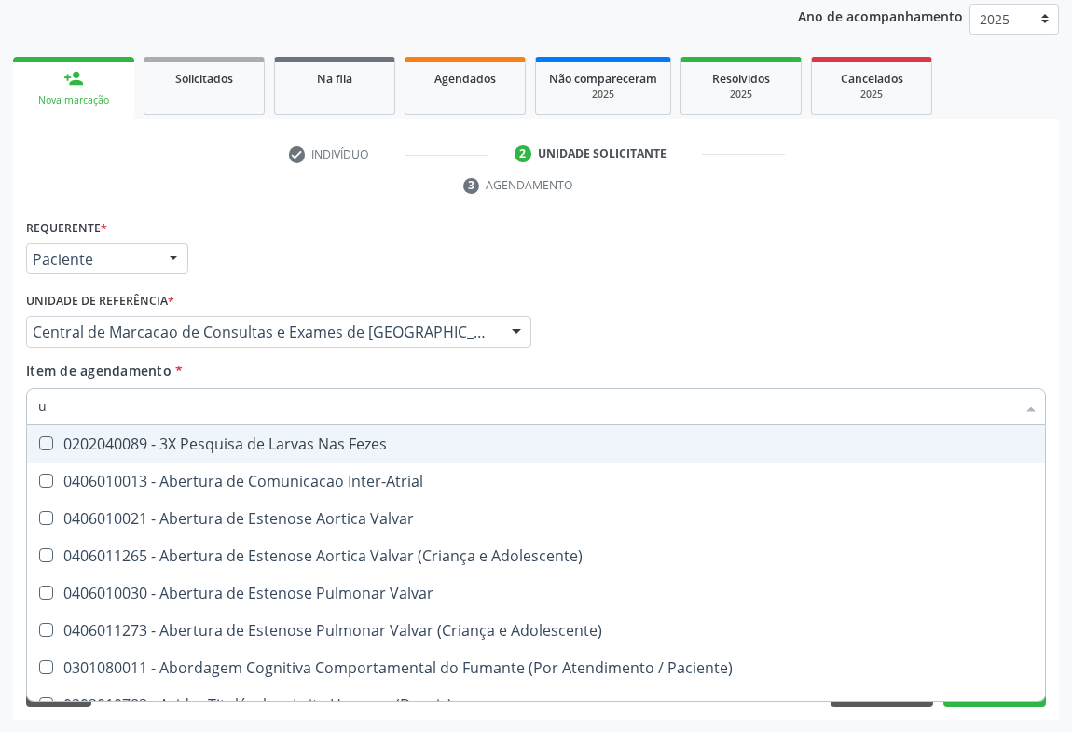
type input "ur"
checkbox Epidemiológica "true"
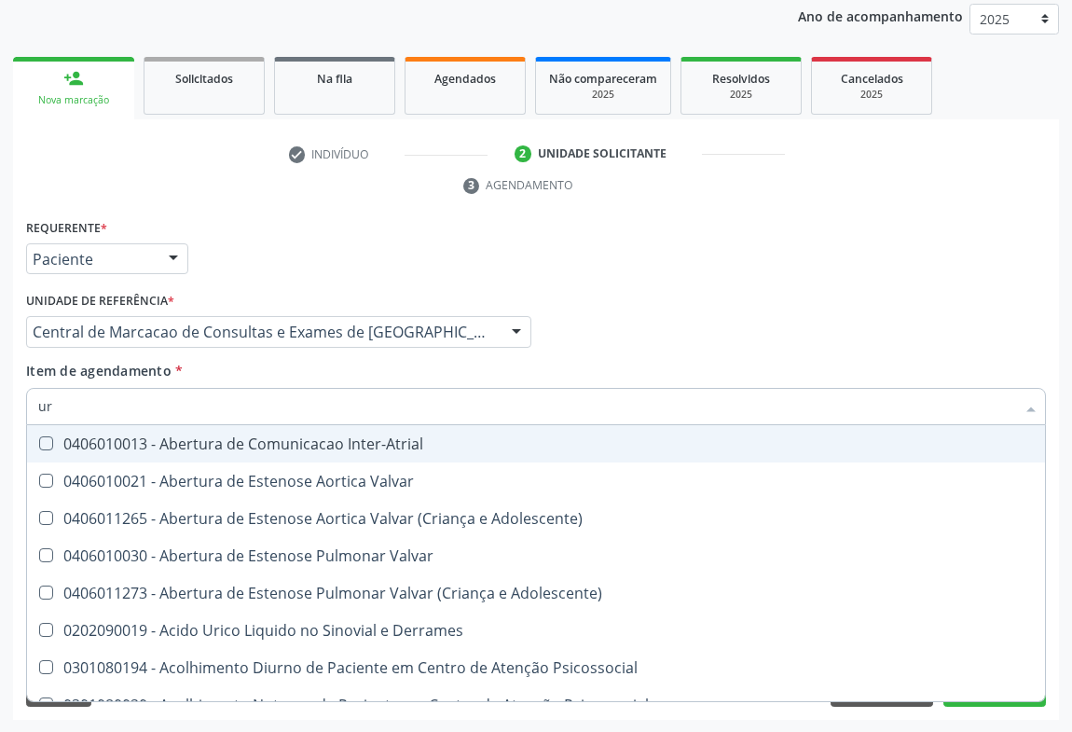
type input "uro"
checkbox Neuropsicomotor "true"
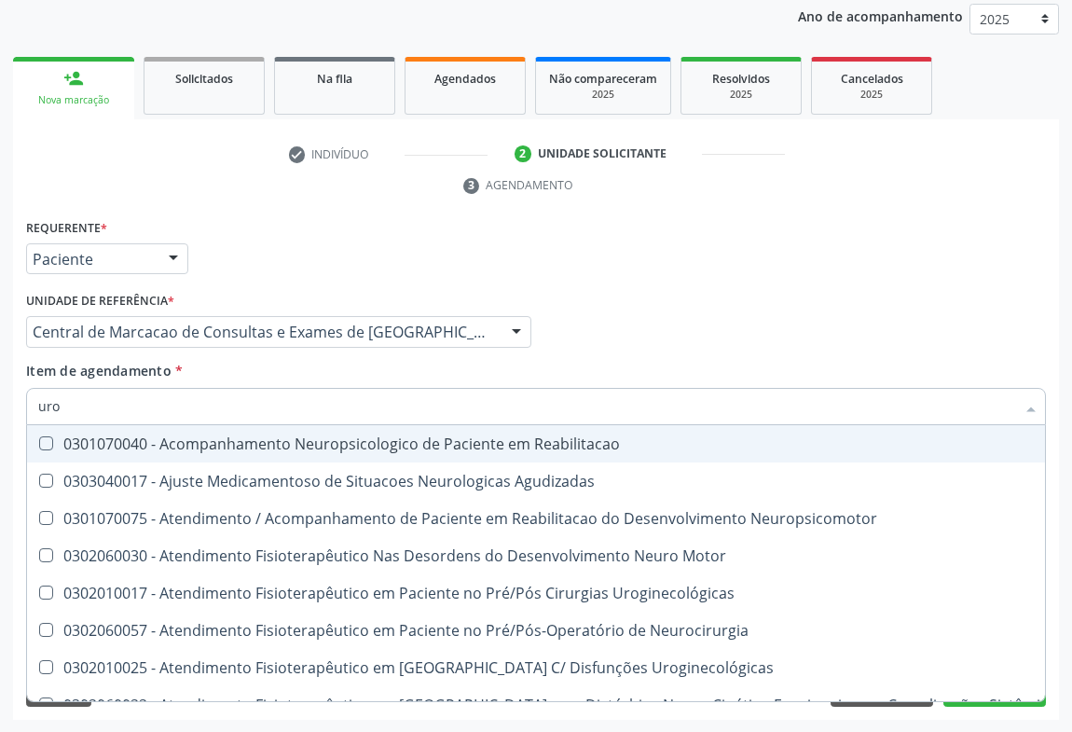
type input "urol"
checkbox Motor "true"
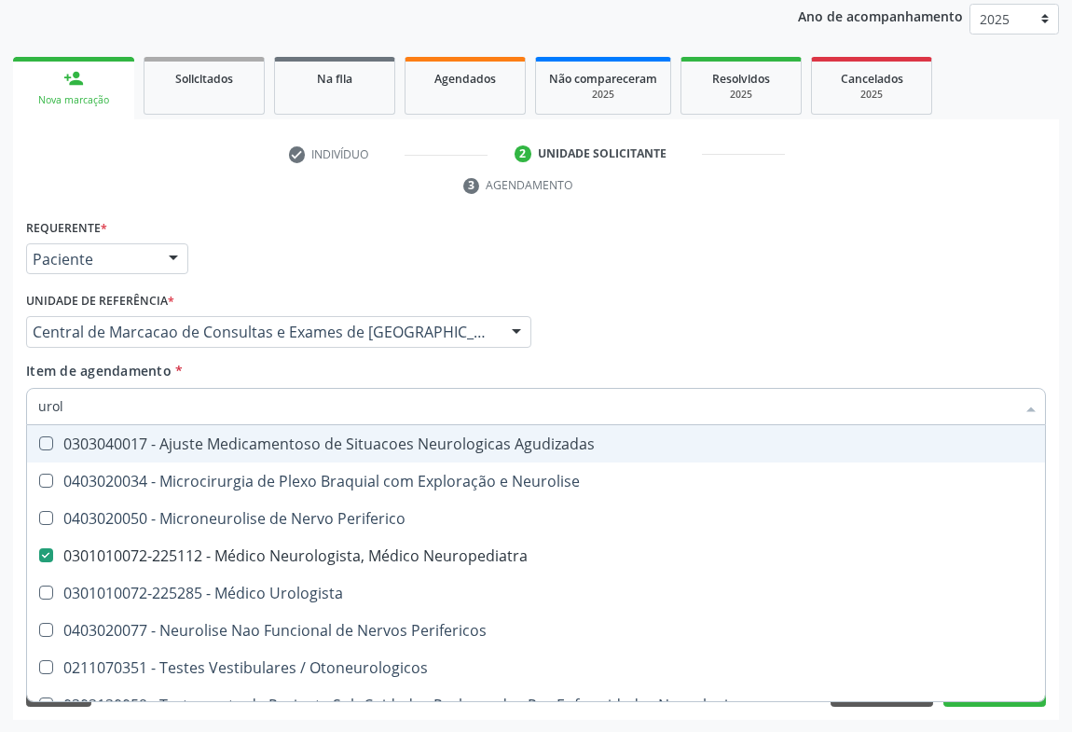
type input "urolo"
checkbox Neurolise "true"
checkbox Neuropediatra "false"
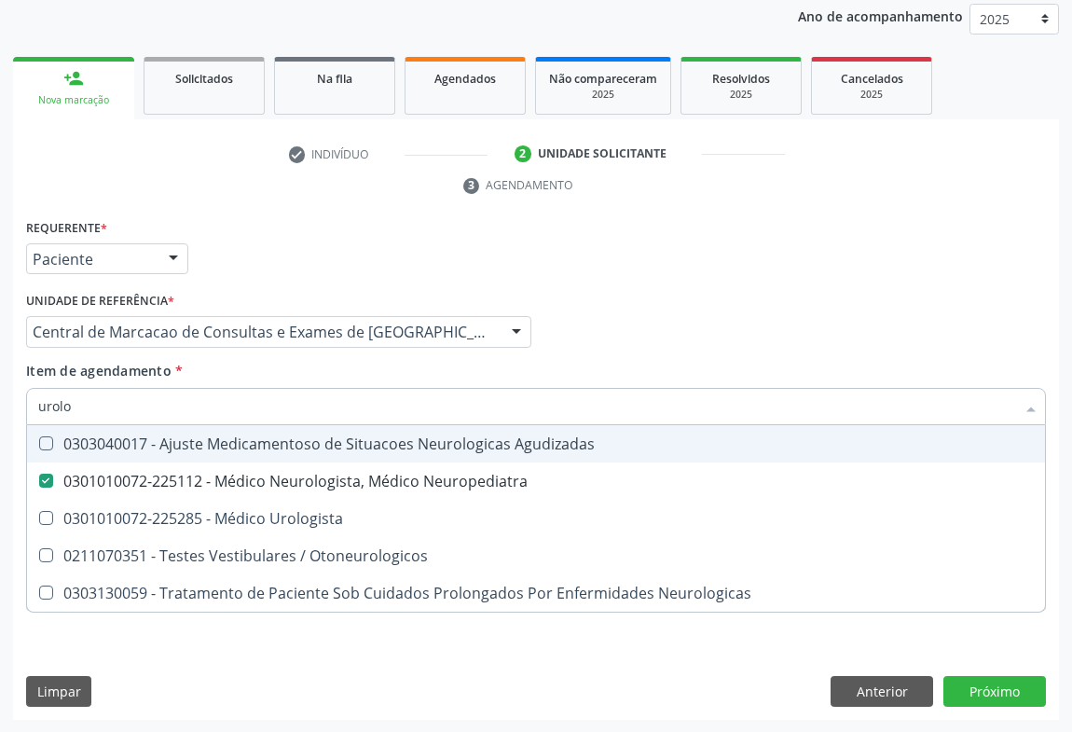
type input "urolog"
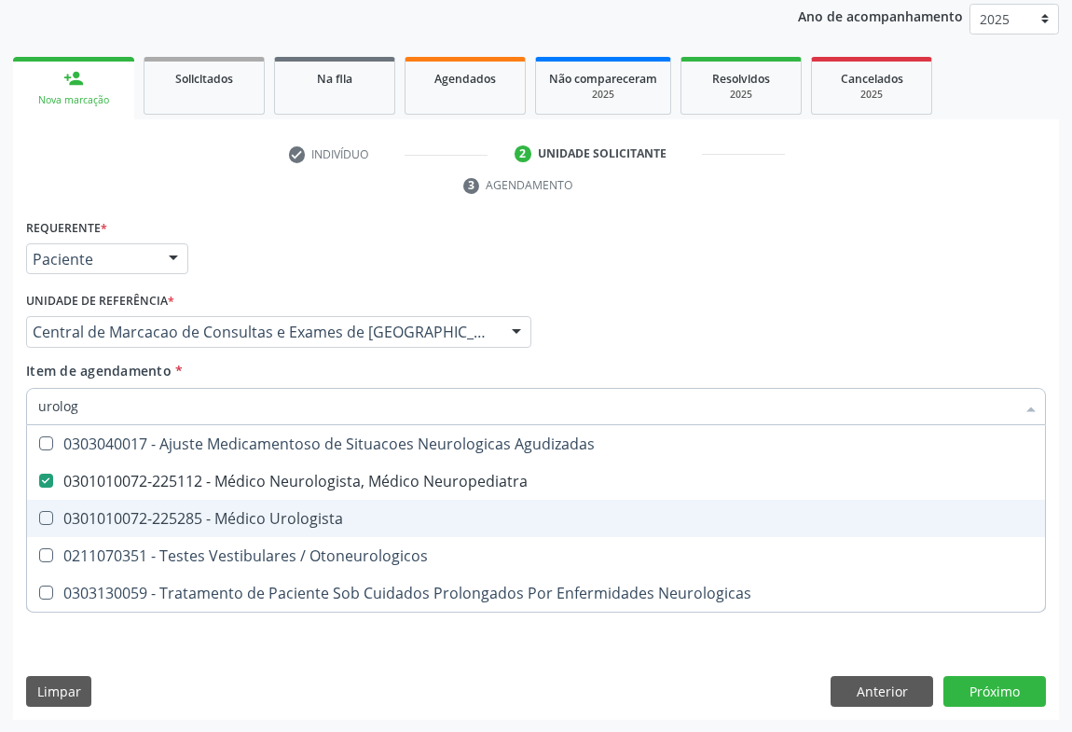
click at [300, 513] on div "0301010072-225285 - Médico Urologista" at bounding box center [535, 518] width 995 height 15
checkbox Urologista "true"
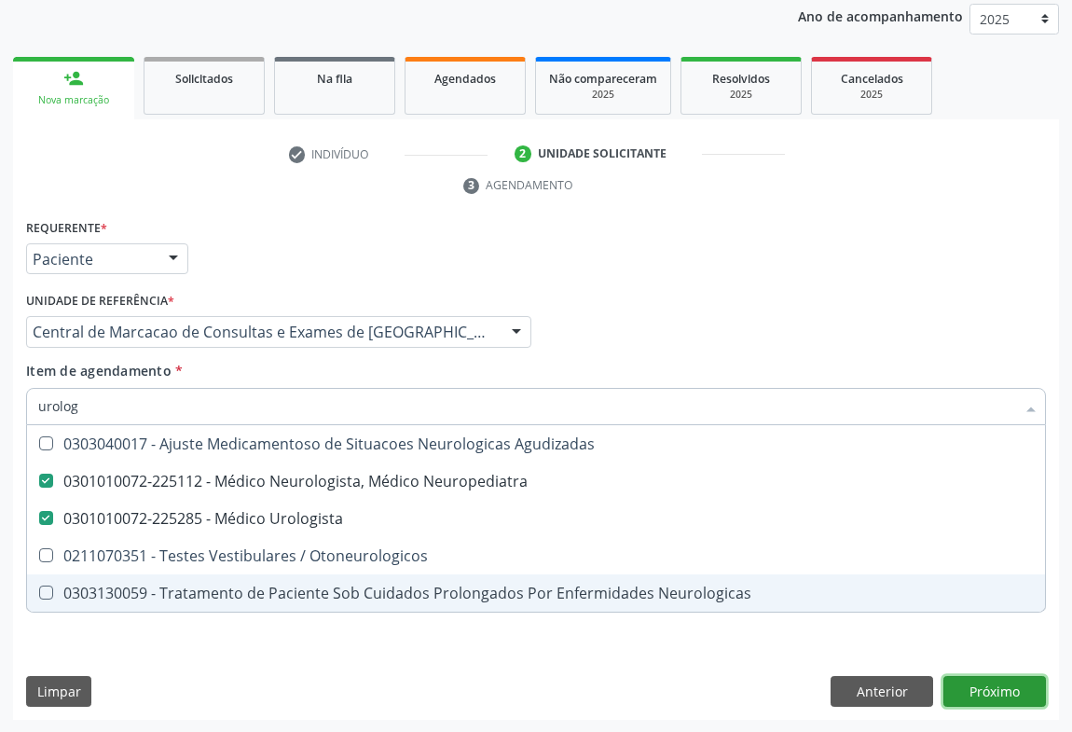
click at [953, 686] on div "Requerente * Paciente Médico(a) Enfermeiro(a) Paciente Nenhum resultado encontr…" at bounding box center [536, 467] width 1046 height 506
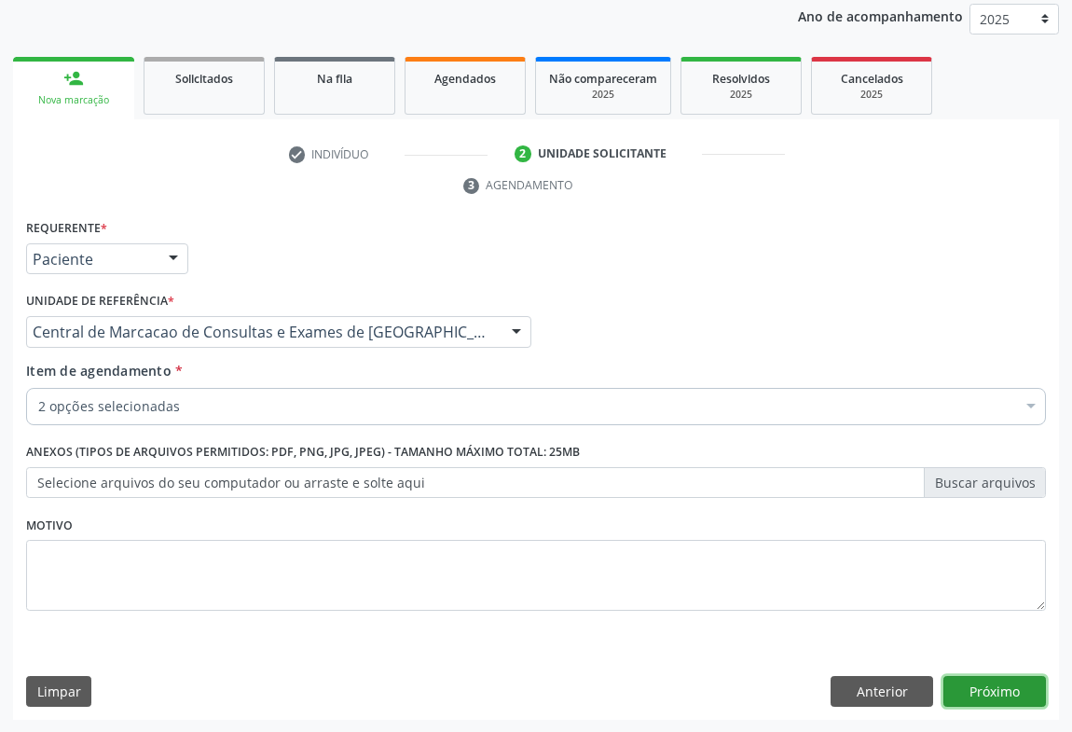
click at [1030, 689] on button "Próximo" at bounding box center [994, 692] width 103 height 32
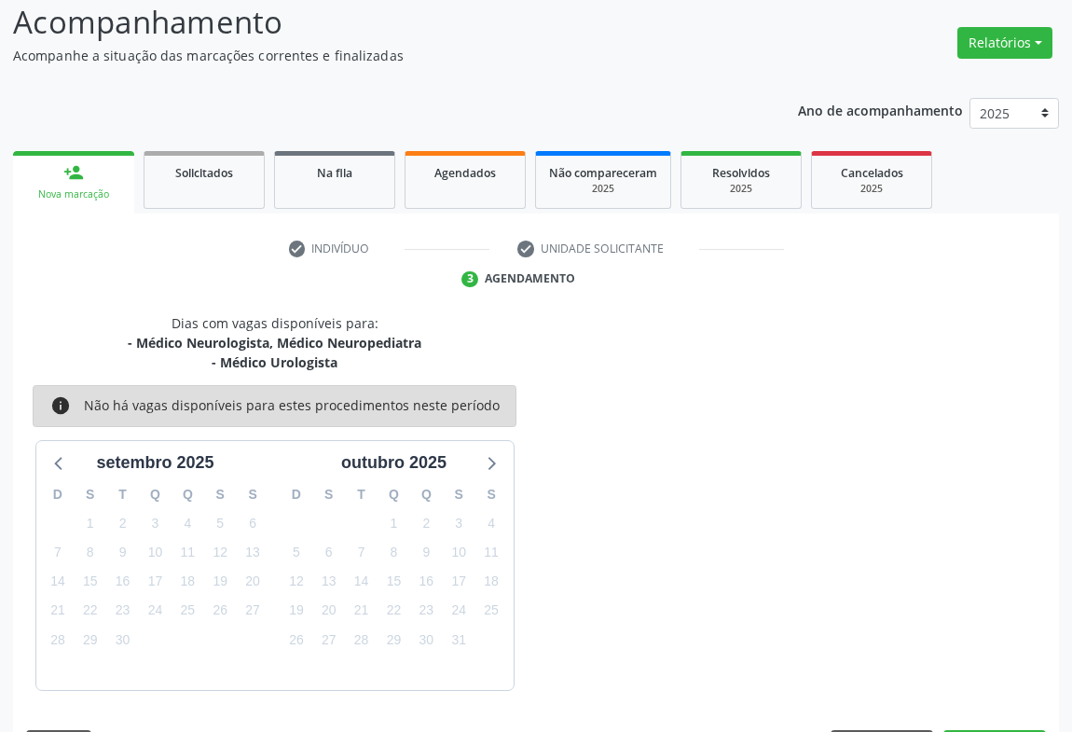
scroll to position [182, 0]
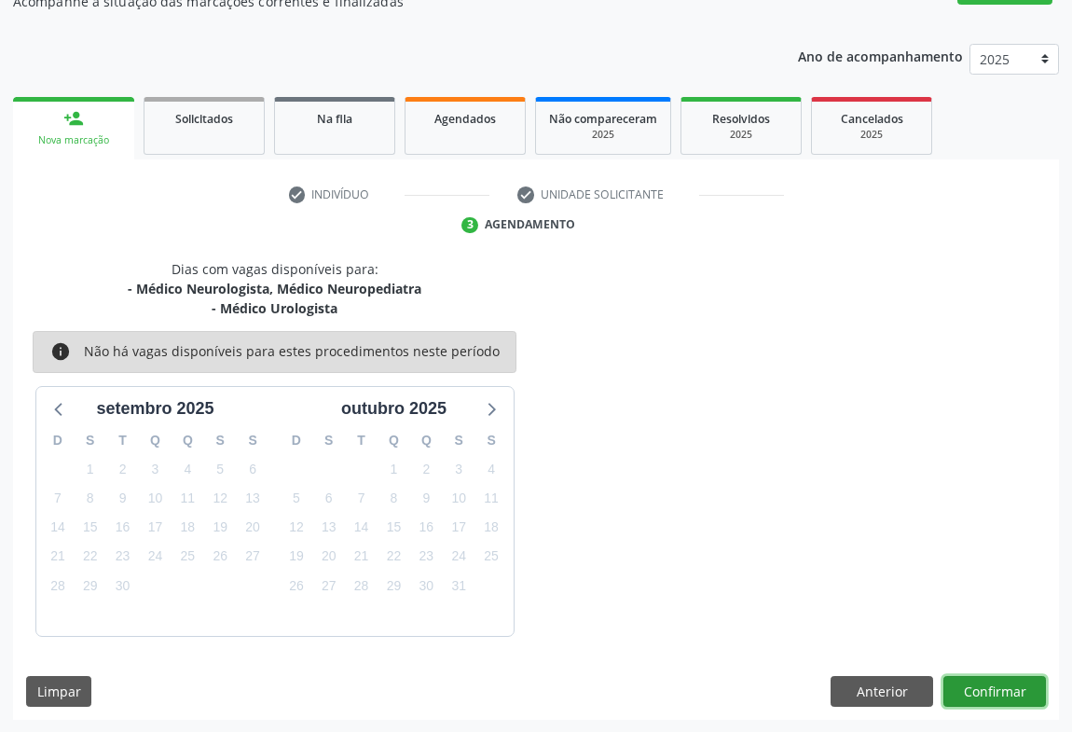
click at [1030, 688] on button "Confirmar" at bounding box center [994, 692] width 103 height 32
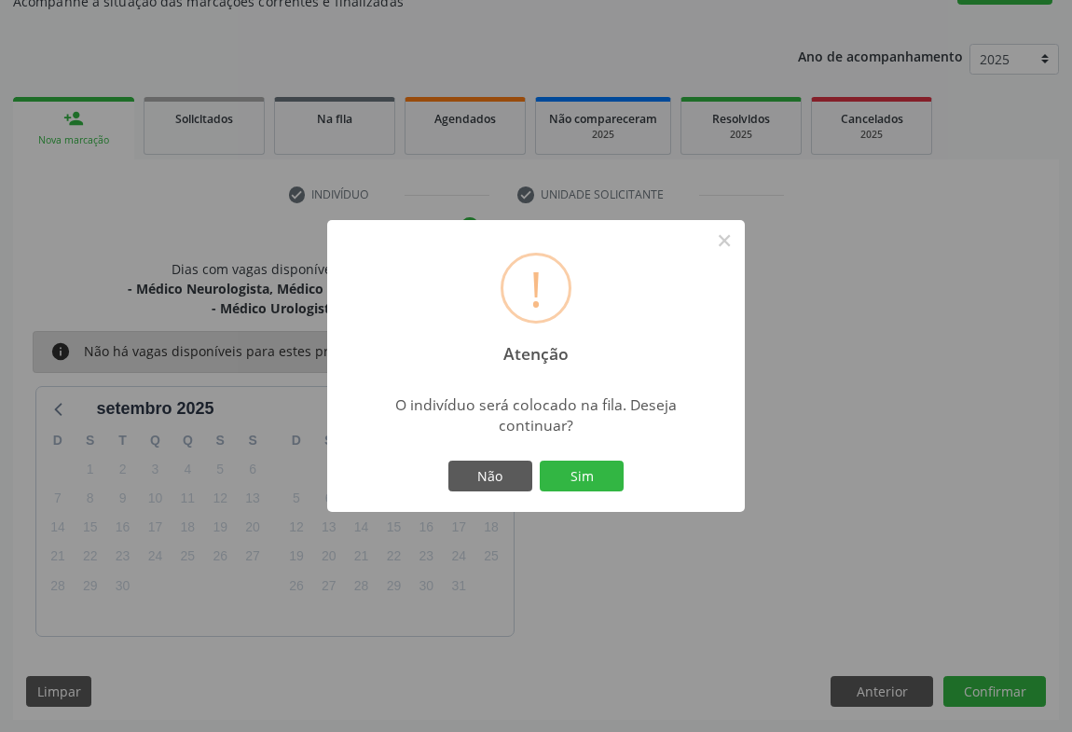
click at [540, 460] on button "Sim" at bounding box center [582, 476] width 84 height 32
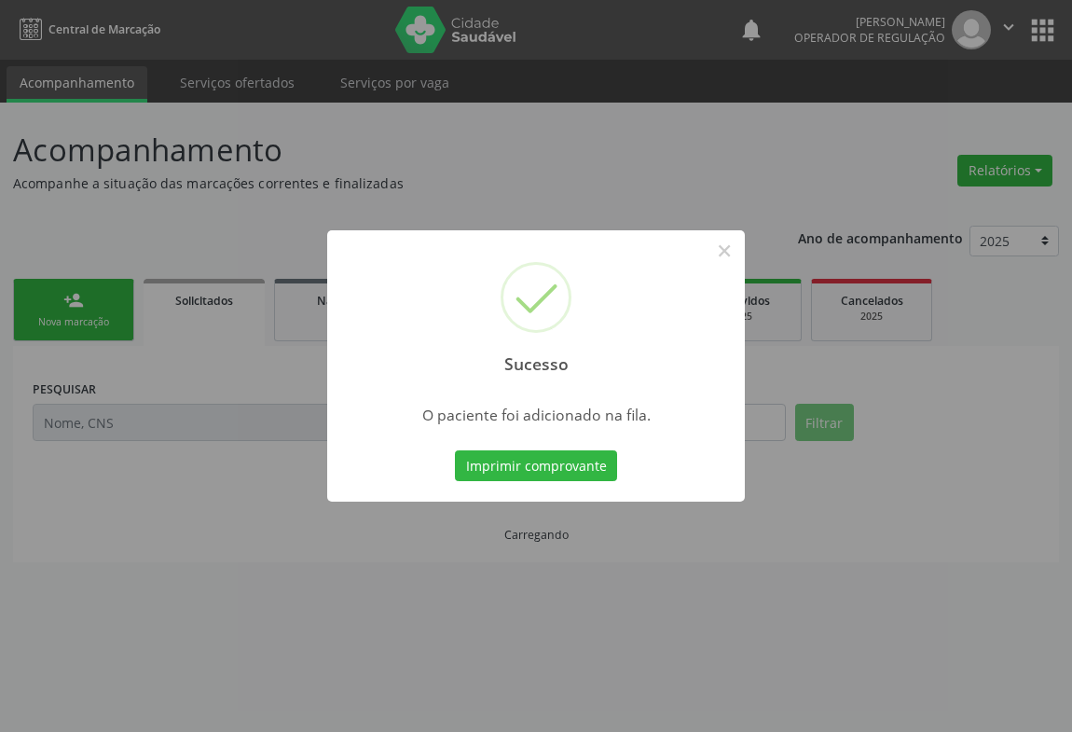
scroll to position [0, 0]
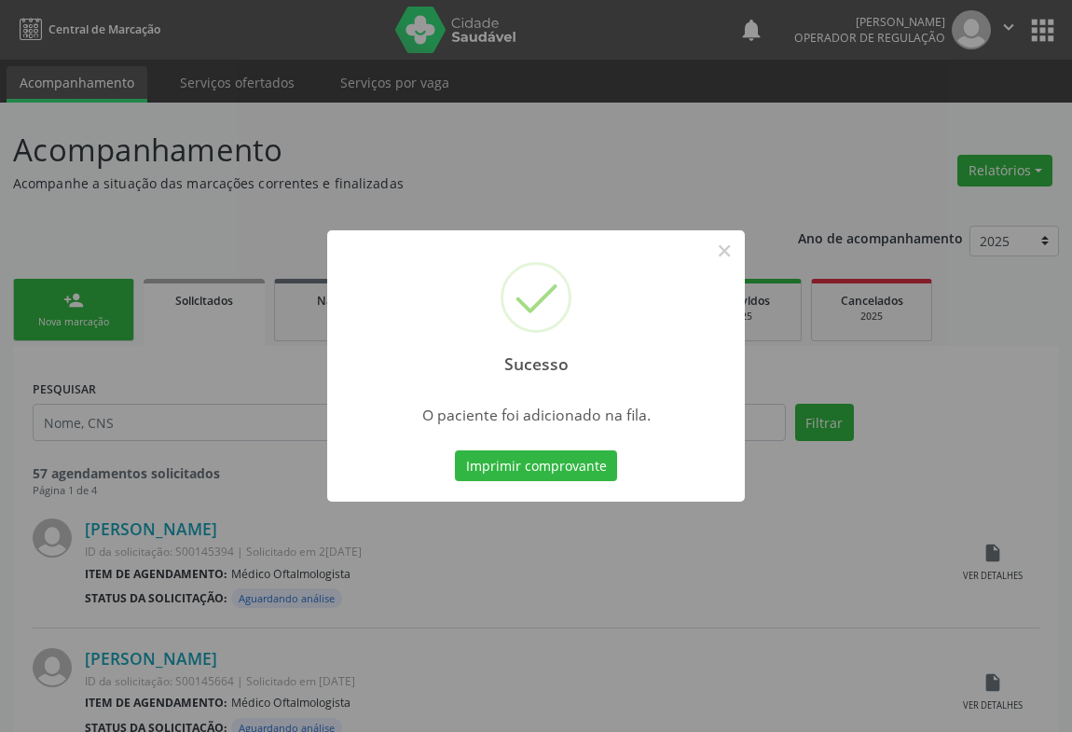
click at [455, 450] on button "Imprimir comprovante" at bounding box center [536, 466] width 162 height 32
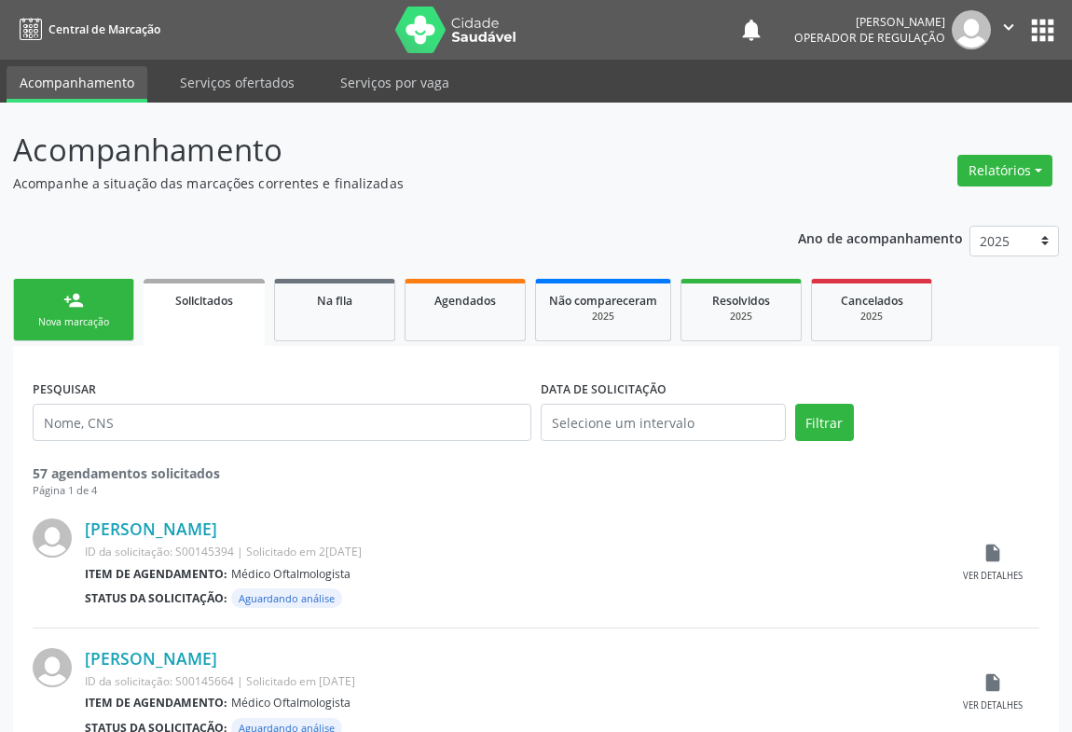
click at [79, 312] on link "person_add Nova marcação" at bounding box center [73, 310] width 121 height 62
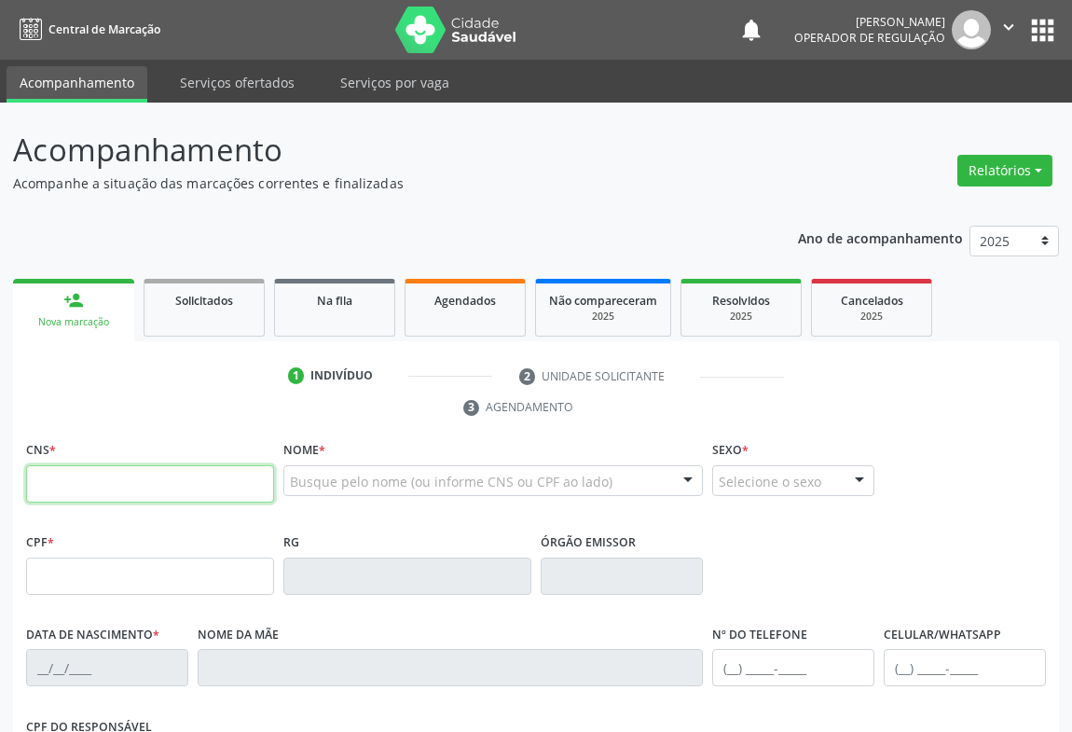
click at [212, 475] on input "text" at bounding box center [150, 483] width 248 height 37
type input "7"
type input "708 2041 5143 0847"
type input "0161669140"
type input "[DATE]"
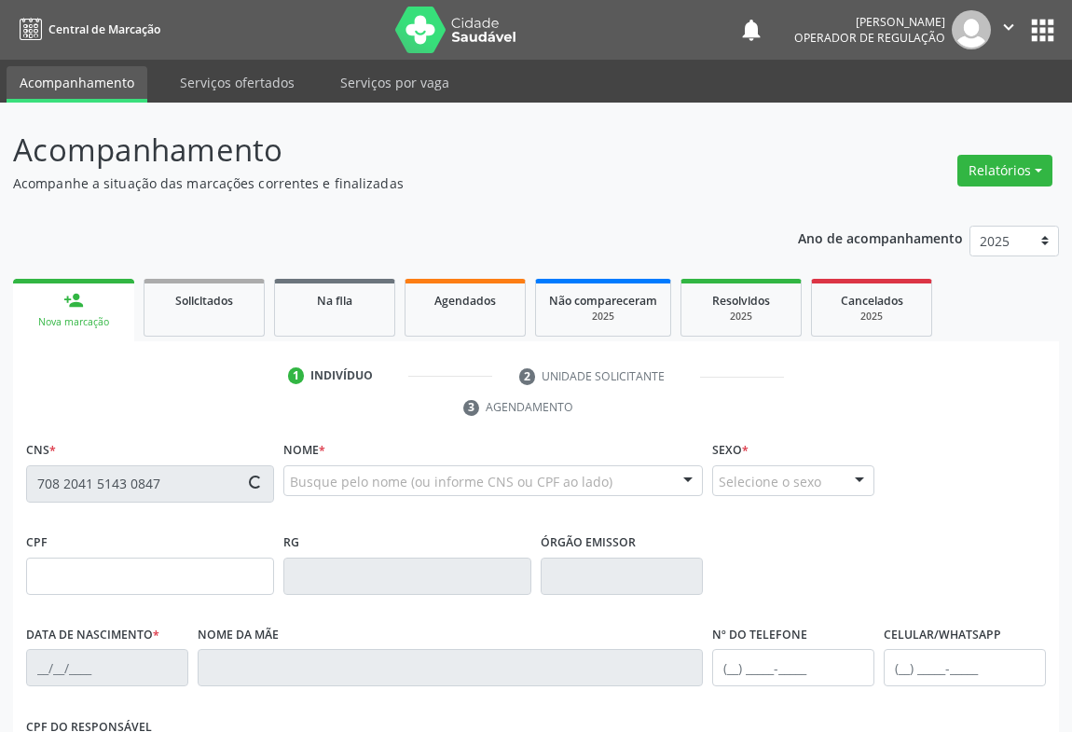
type input "[PHONE_NUMBER]"
type input "227.593.605-04"
type input "S/N"
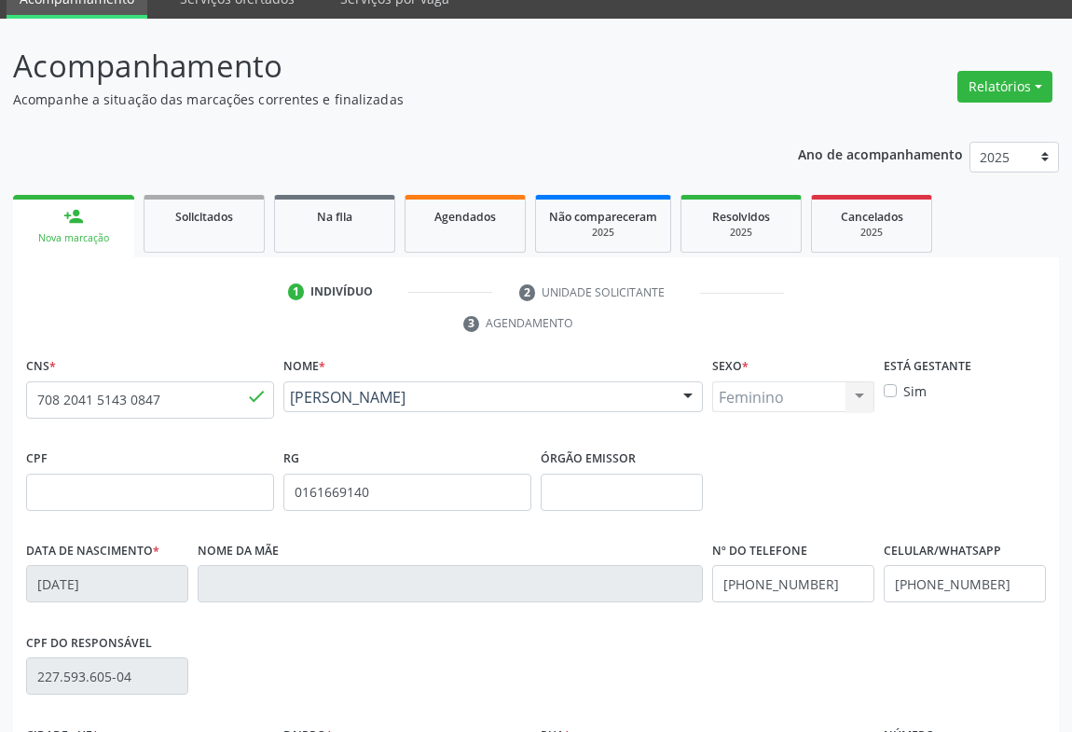
scroll to position [308, 0]
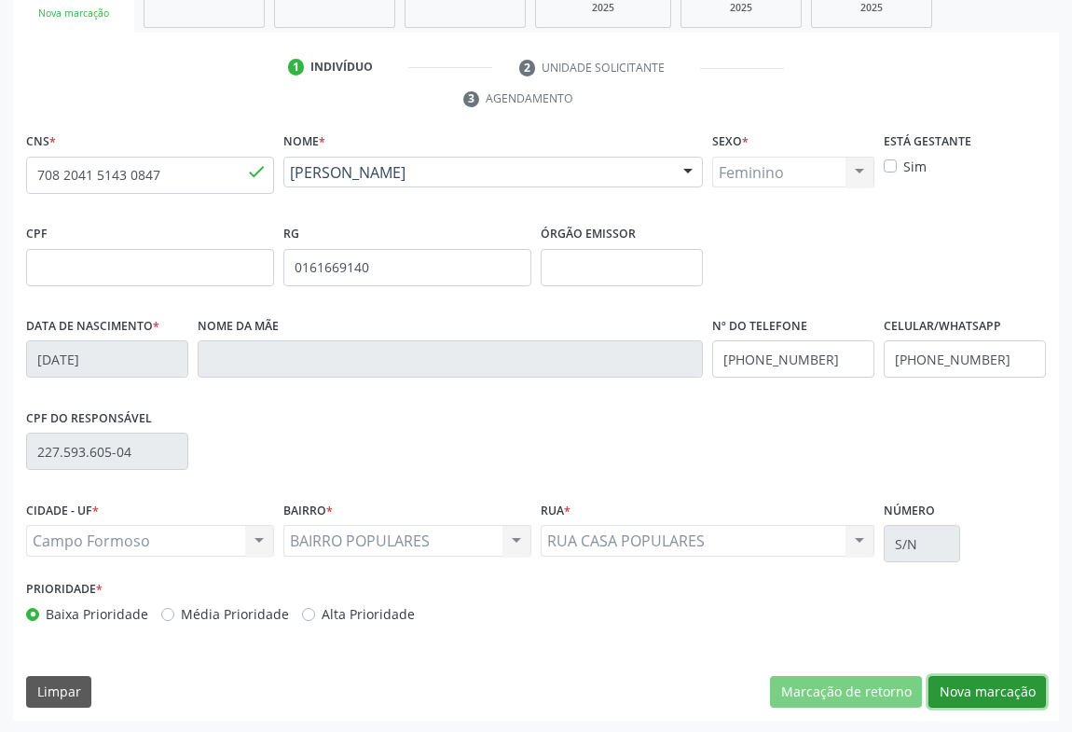
click at [988, 691] on button "Nova marcação" at bounding box center [986, 692] width 117 height 32
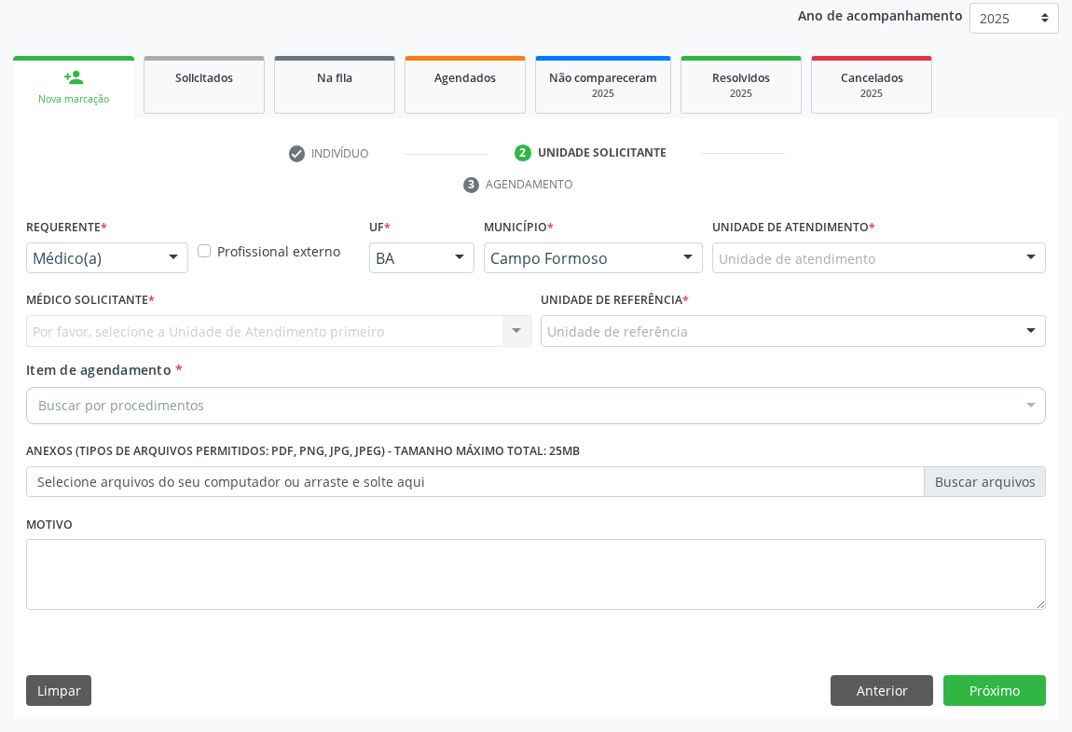
scroll to position [222, 0]
drag, startPoint x: 100, startPoint y: 258, endPoint x: 80, endPoint y: 305, distance: 50.5
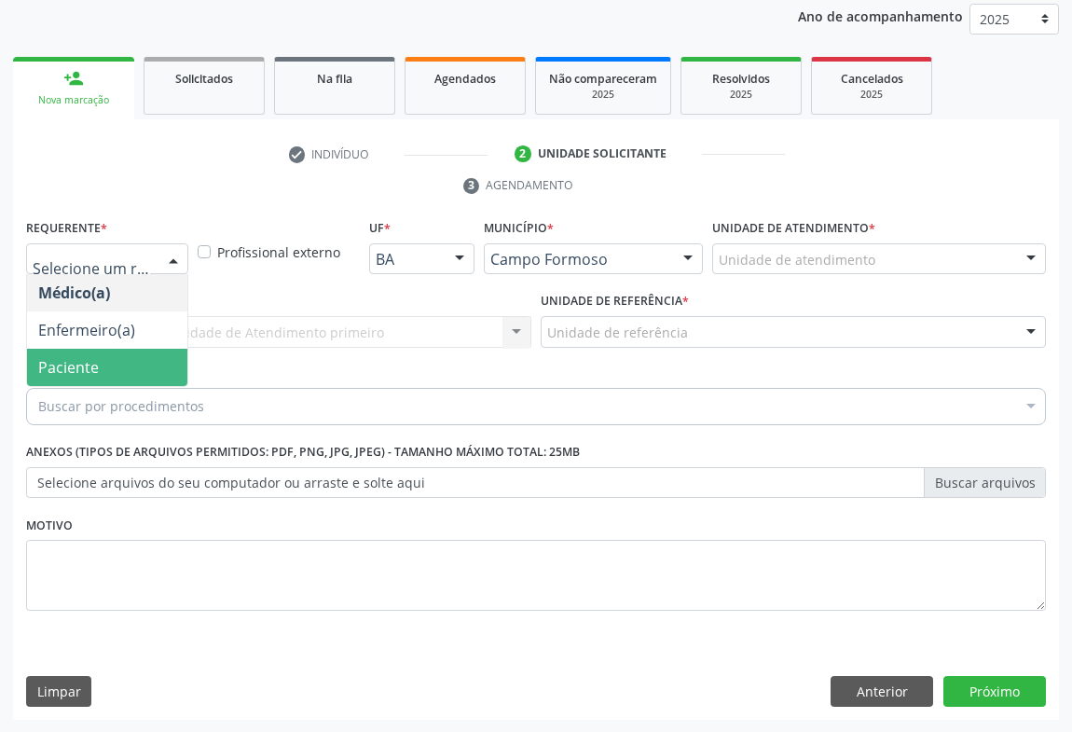
click at [75, 365] on span "Paciente" at bounding box center [68, 367] width 61 height 21
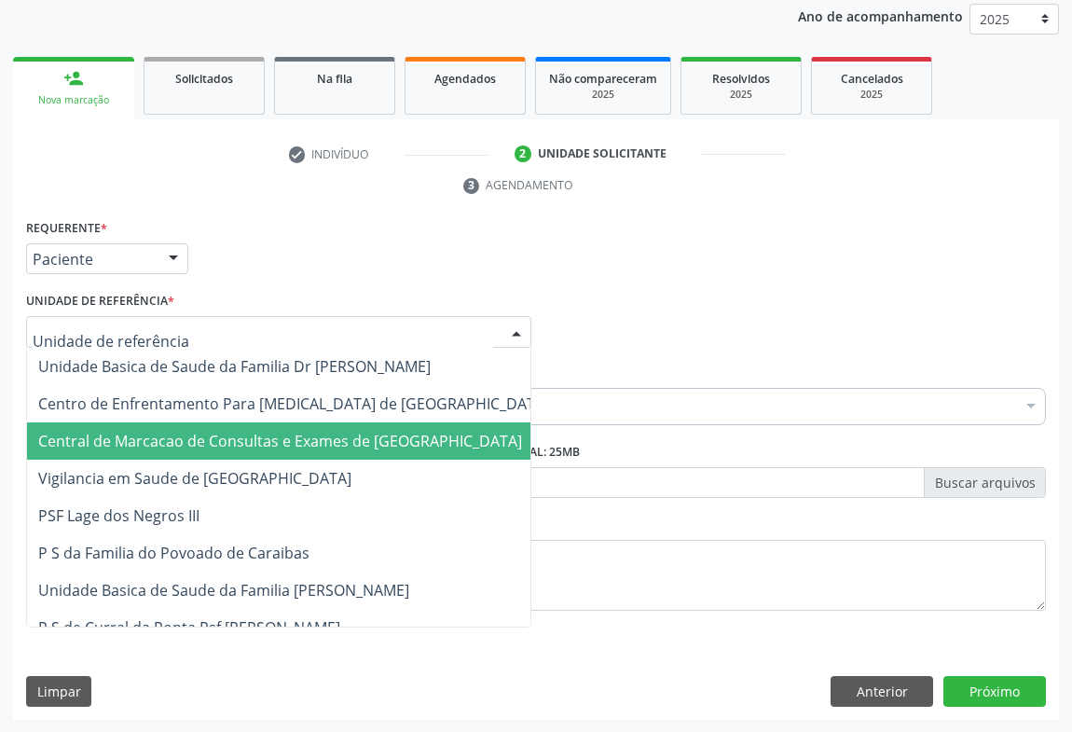
click at [51, 437] on span "Central de Marcacao de Consultas e Exames de [GEOGRAPHIC_DATA]" at bounding box center [280, 441] width 484 height 21
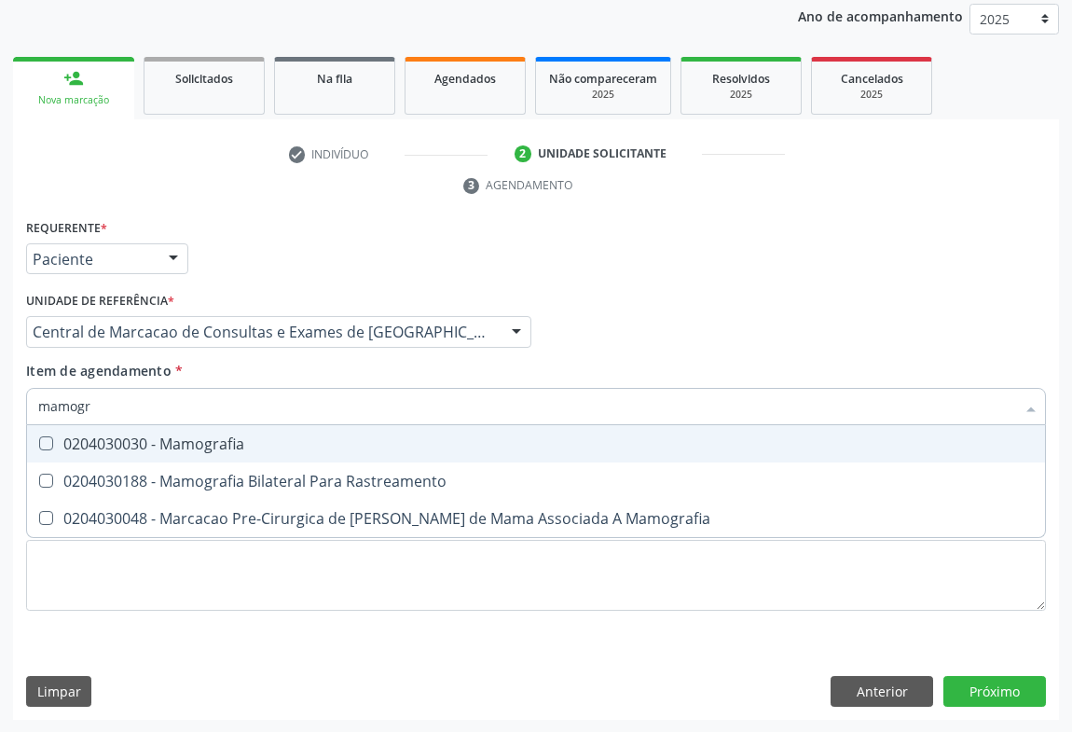
type input "mamogra"
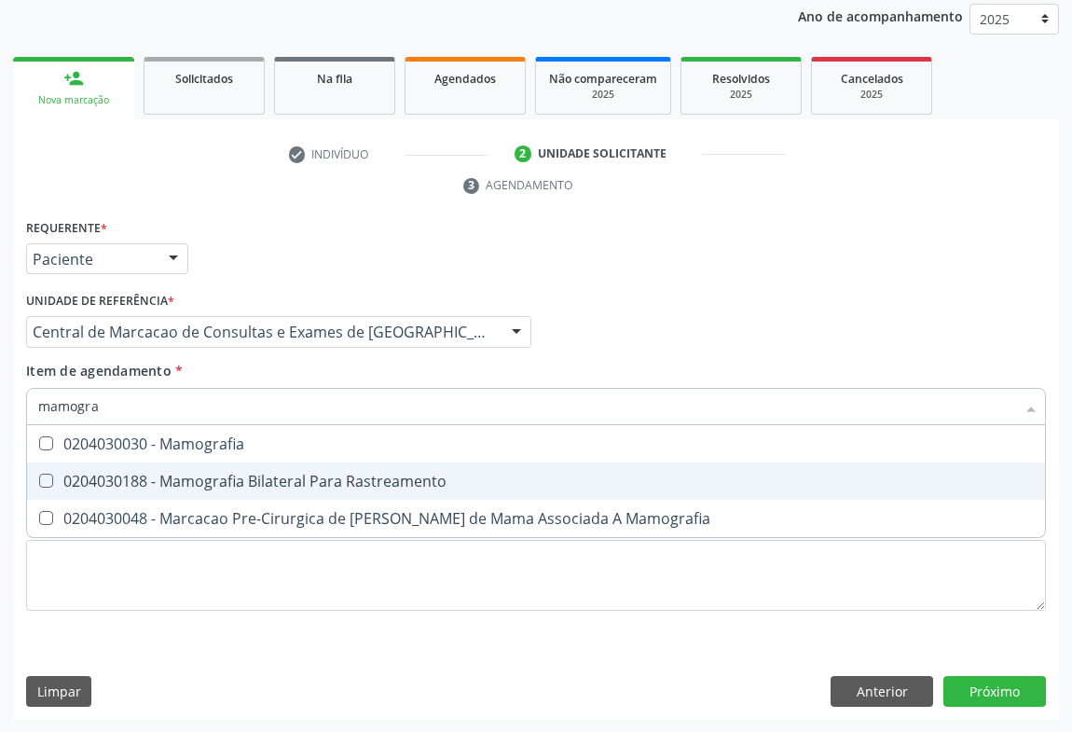
click at [259, 485] on div "0204030188 - Mamografia Bilateral Para Rastreamento" at bounding box center [535, 480] width 995 height 15
checkbox Rastreamento "true"
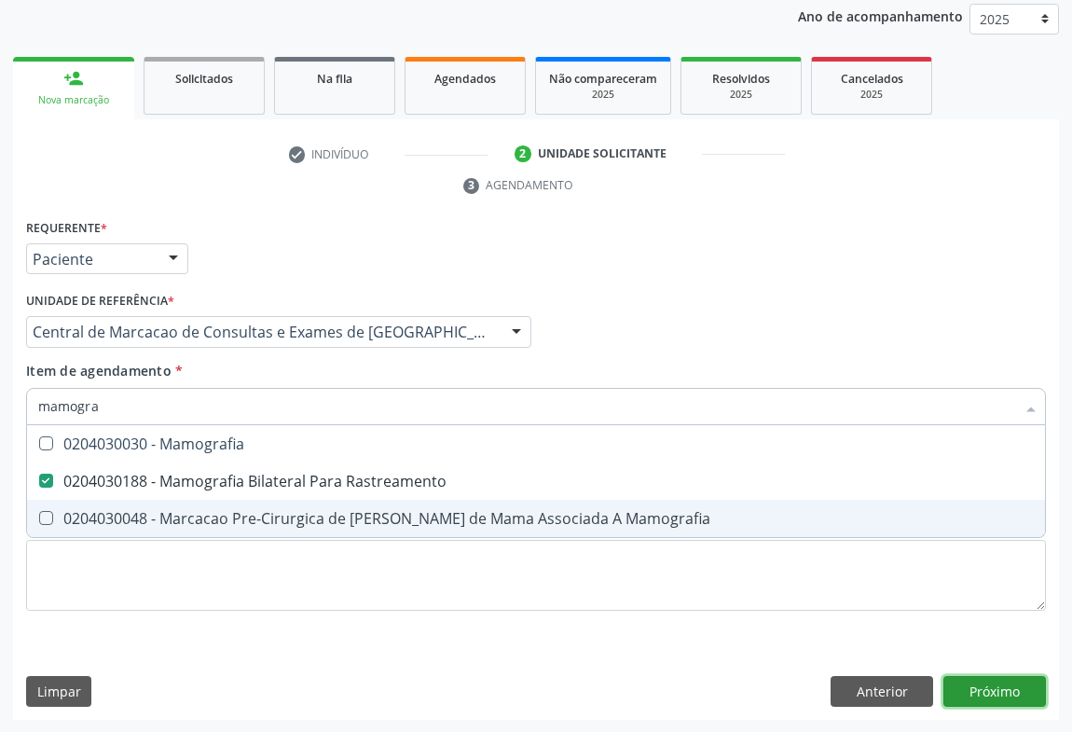
click at [1006, 684] on div "Requerente * Paciente Médico(a) Enfermeiro(a) Paciente Nenhum resultado encontr…" at bounding box center [536, 467] width 1046 height 506
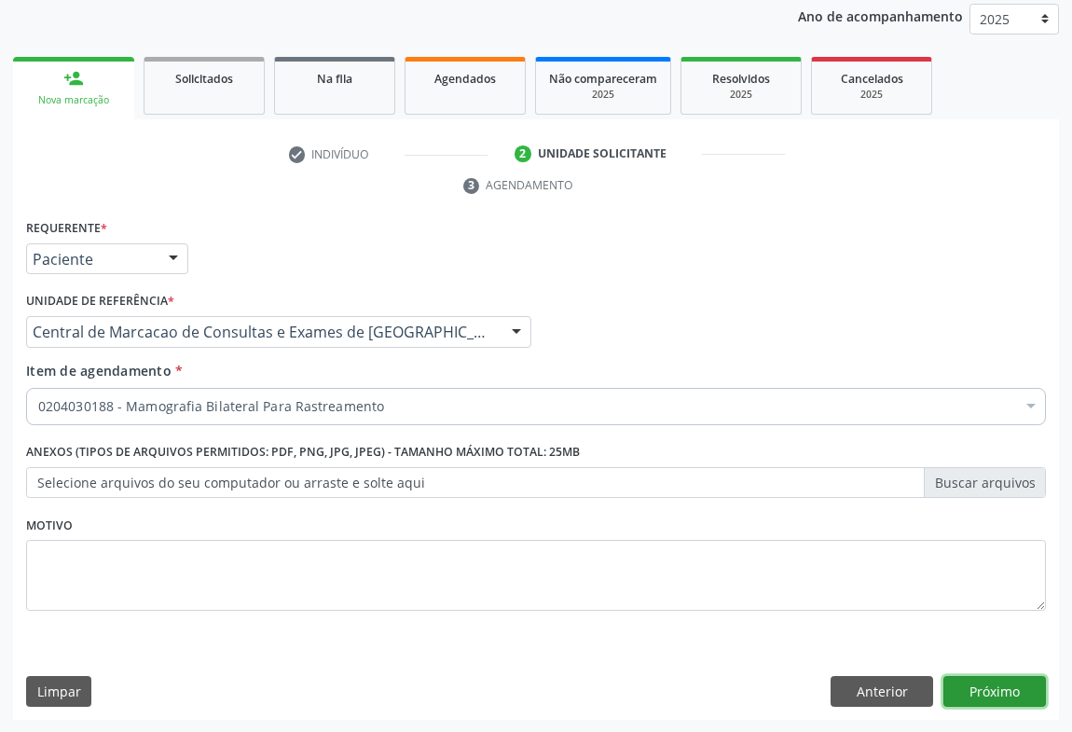
click at [970, 678] on button "Próximo" at bounding box center [994, 692] width 103 height 32
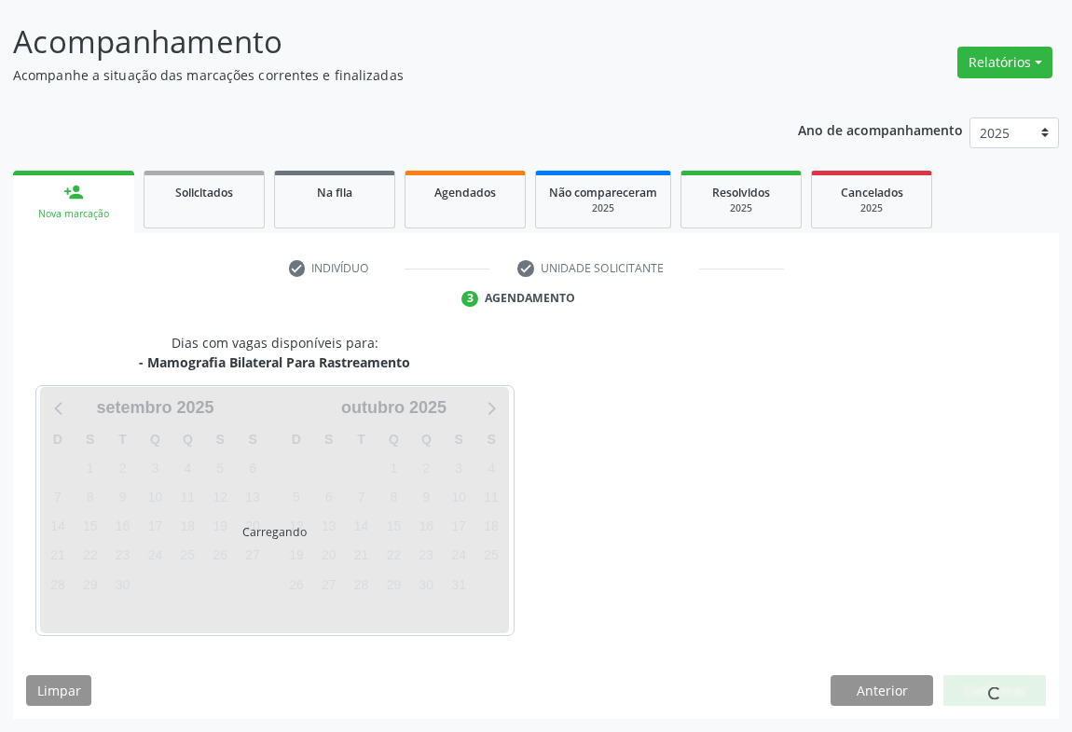
scroll to position [107, 0]
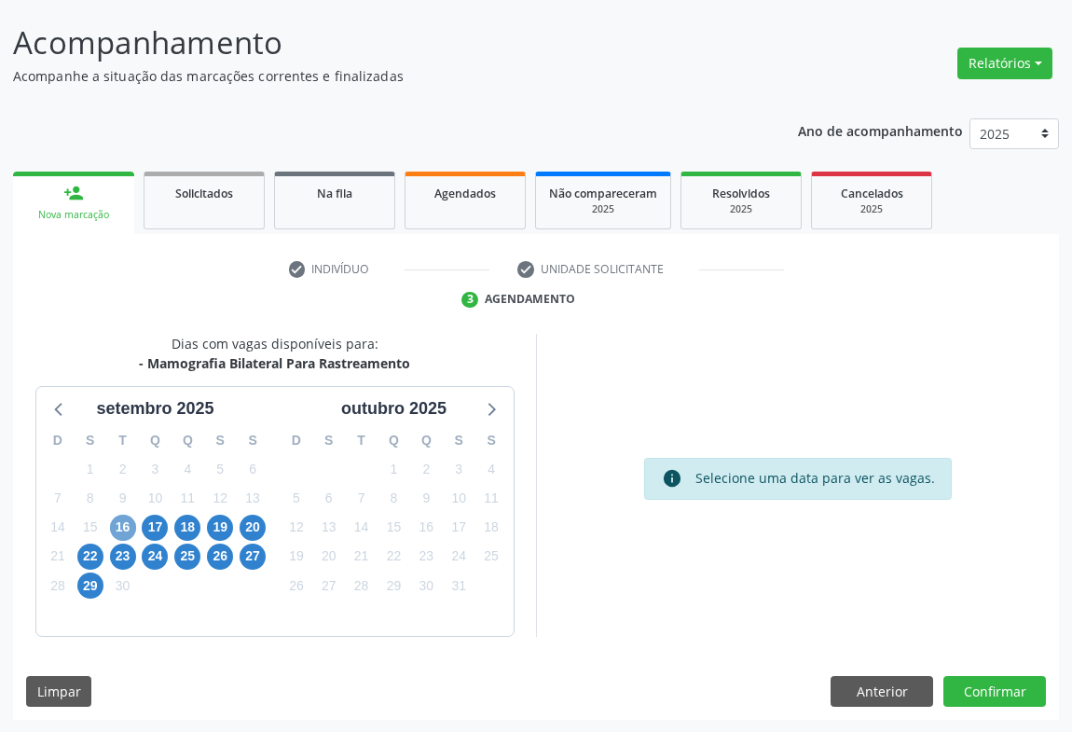
click at [121, 519] on span "16" at bounding box center [123, 527] width 26 height 26
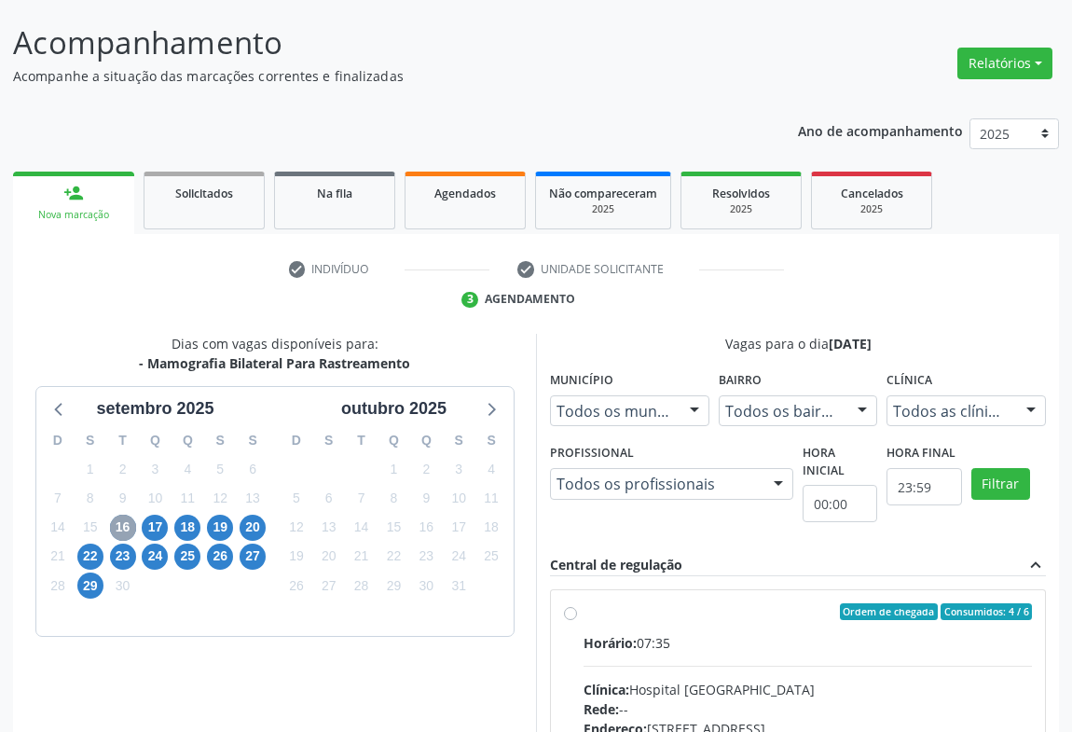
scroll to position [277, 0]
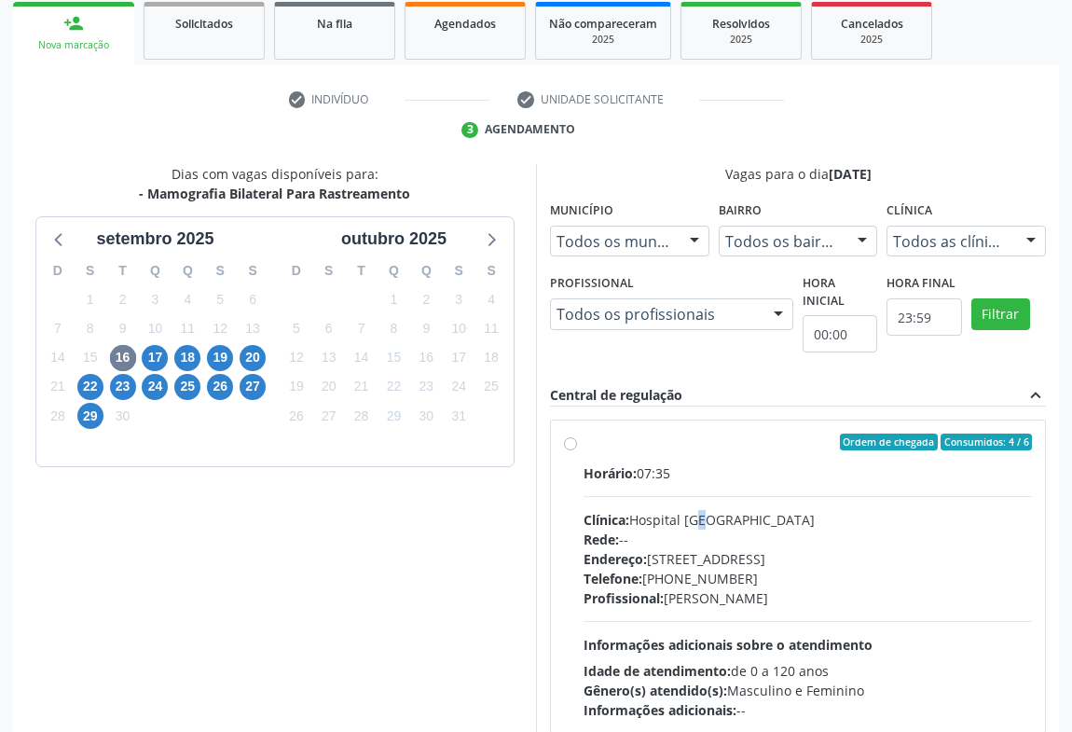
click at [705, 513] on div "Clínica: Hospital [GEOGRAPHIC_DATA]" at bounding box center [807, 520] width 448 height 20
radio input "true"
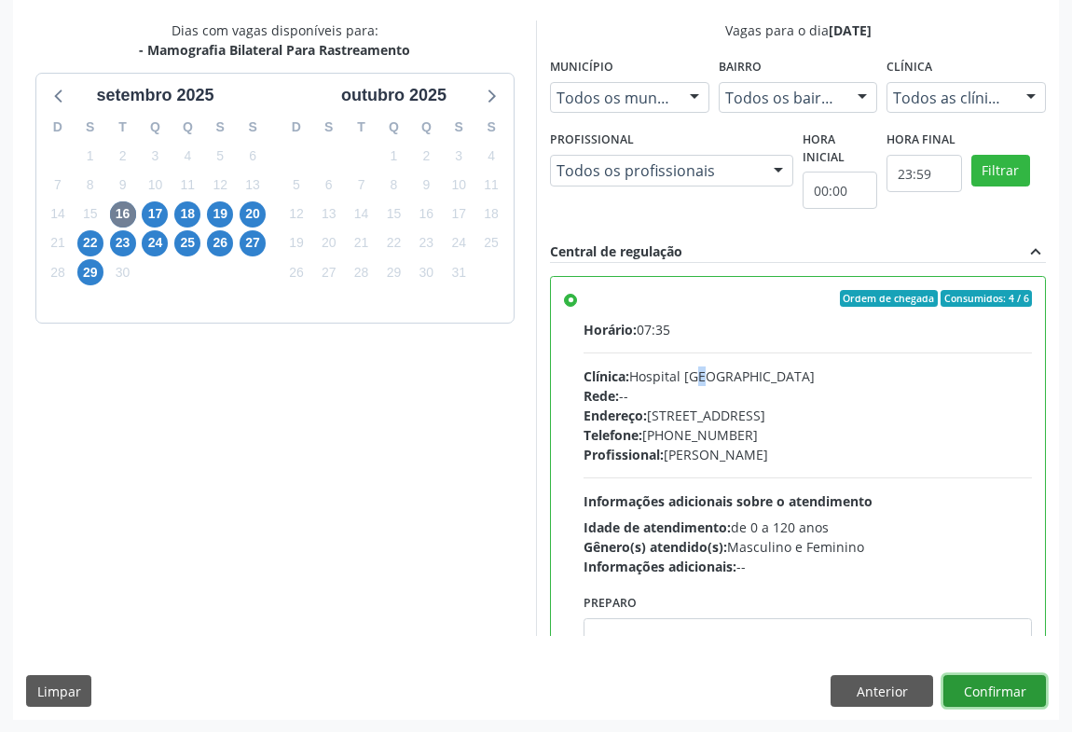
click at [1005, 684] on button "Confirmar" at bounding box center [994, 691] width 103 height 32
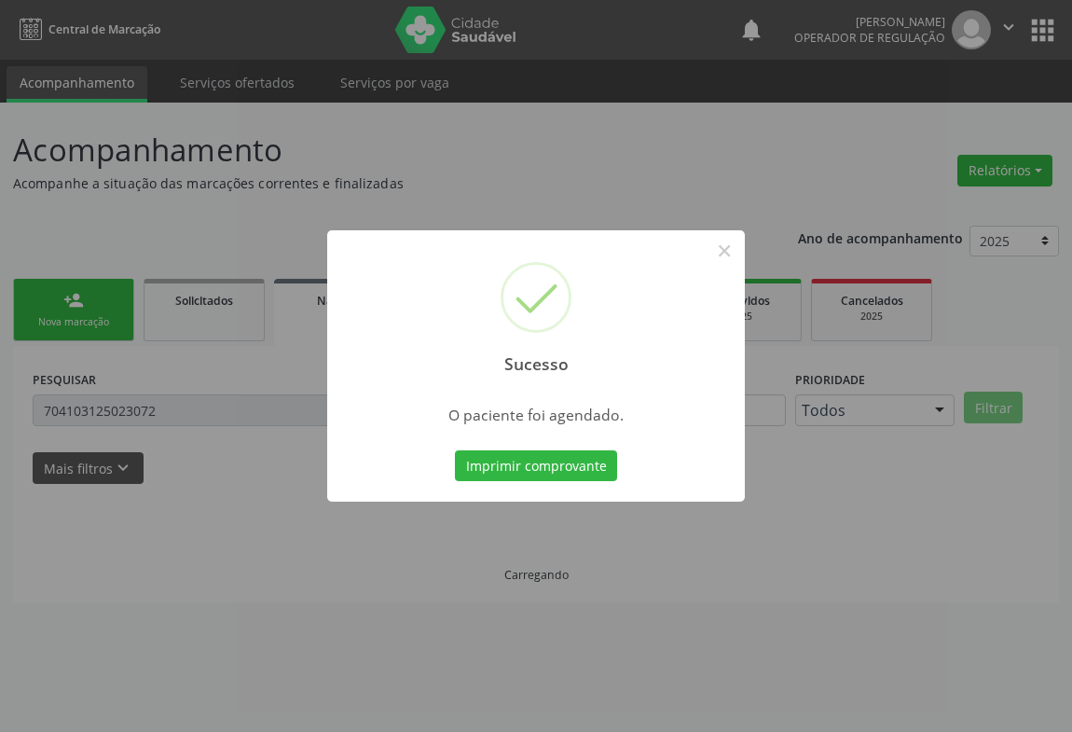
scroll to position [0, 0]
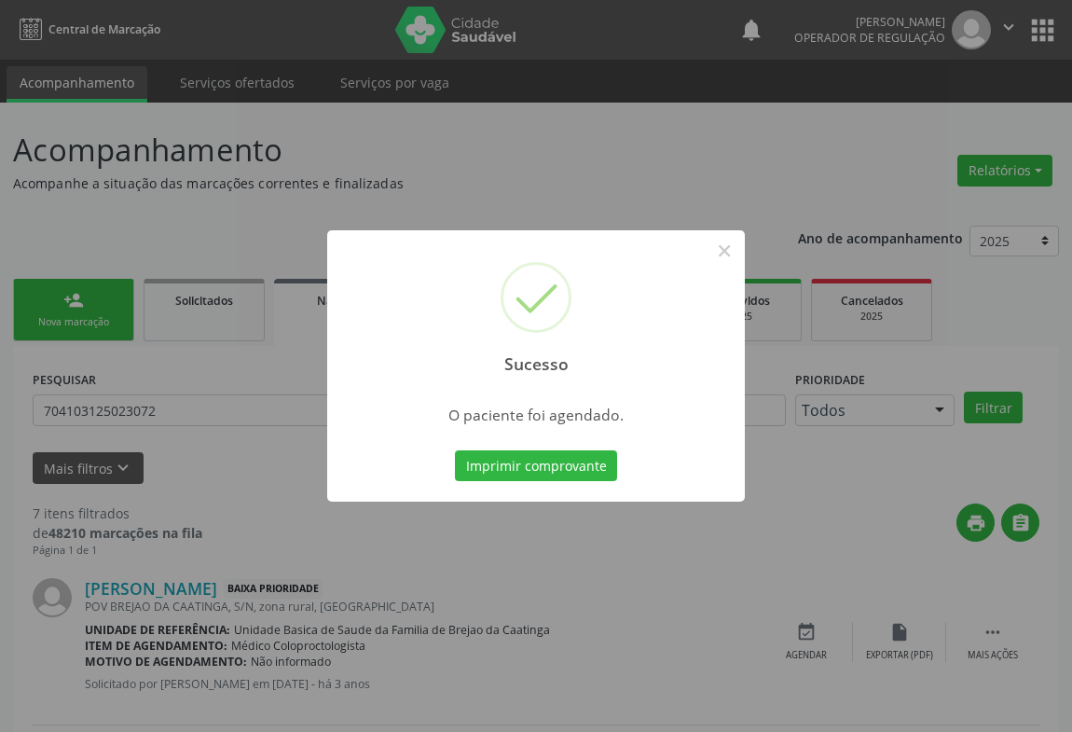
click at [455, 450] on button "Imprimir comprovante" at bounding box center [536, 466] width 162 height 32
